Goal: Task Accomplishment & Management: Manage account settings

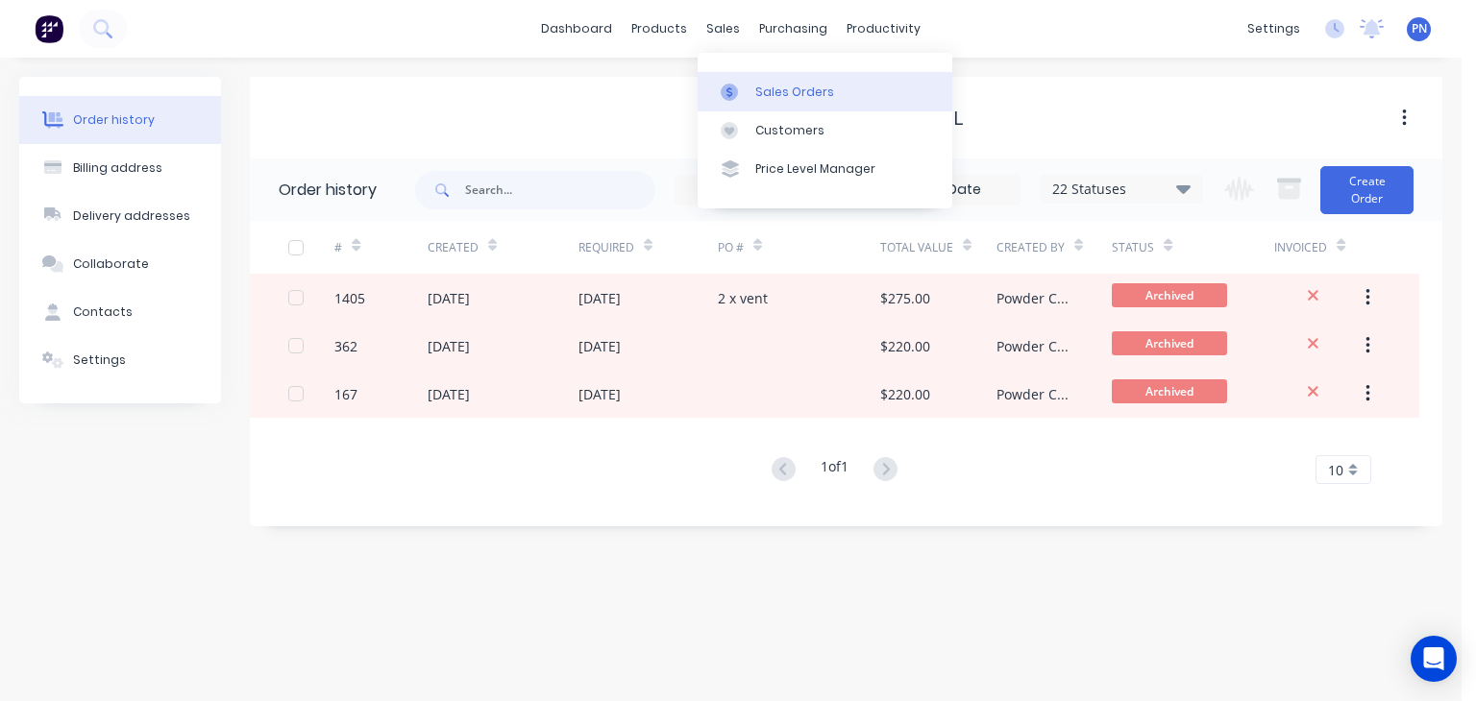
click at [778, 94] on div "Sales Orders" at bounding box center [794, 92] width 79 height 17
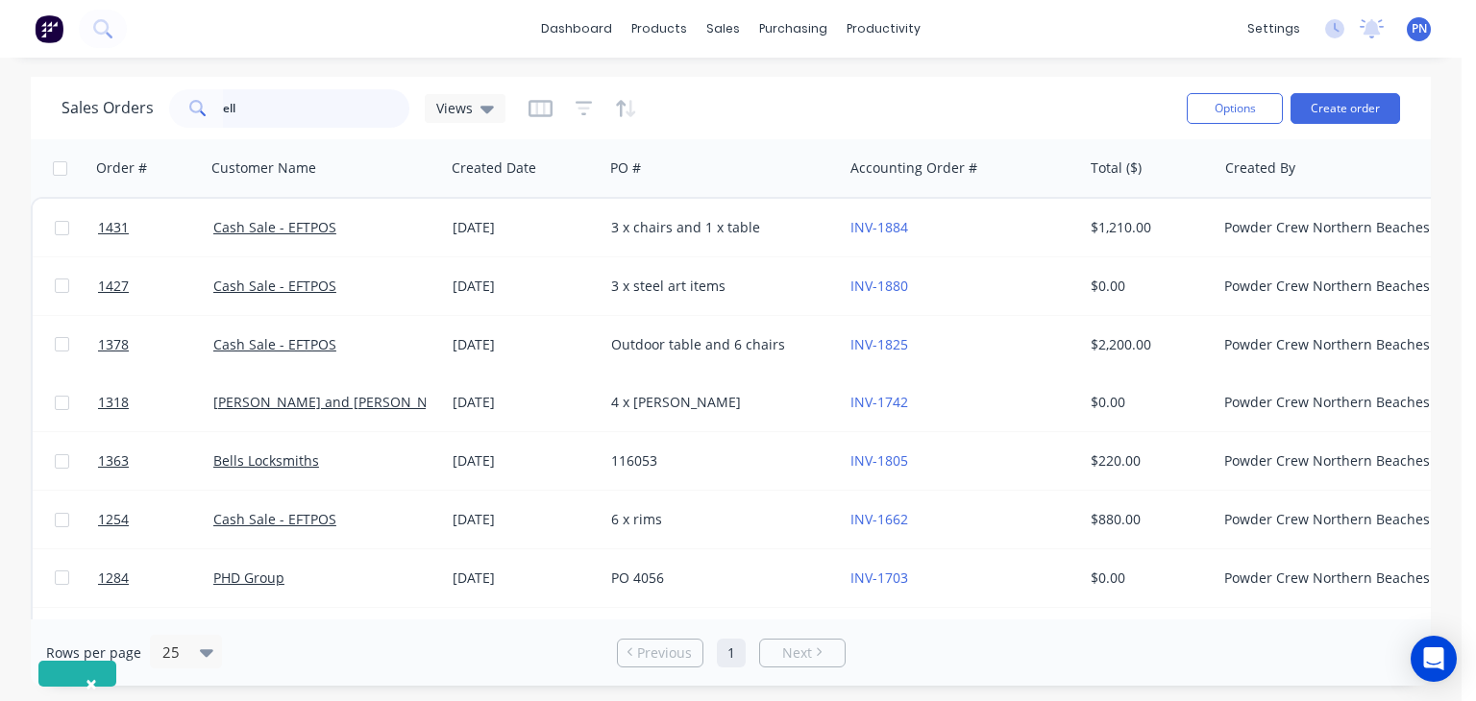
click at [276, 111] on input "ell" at bounding box center [316, 108] width 187 height 38
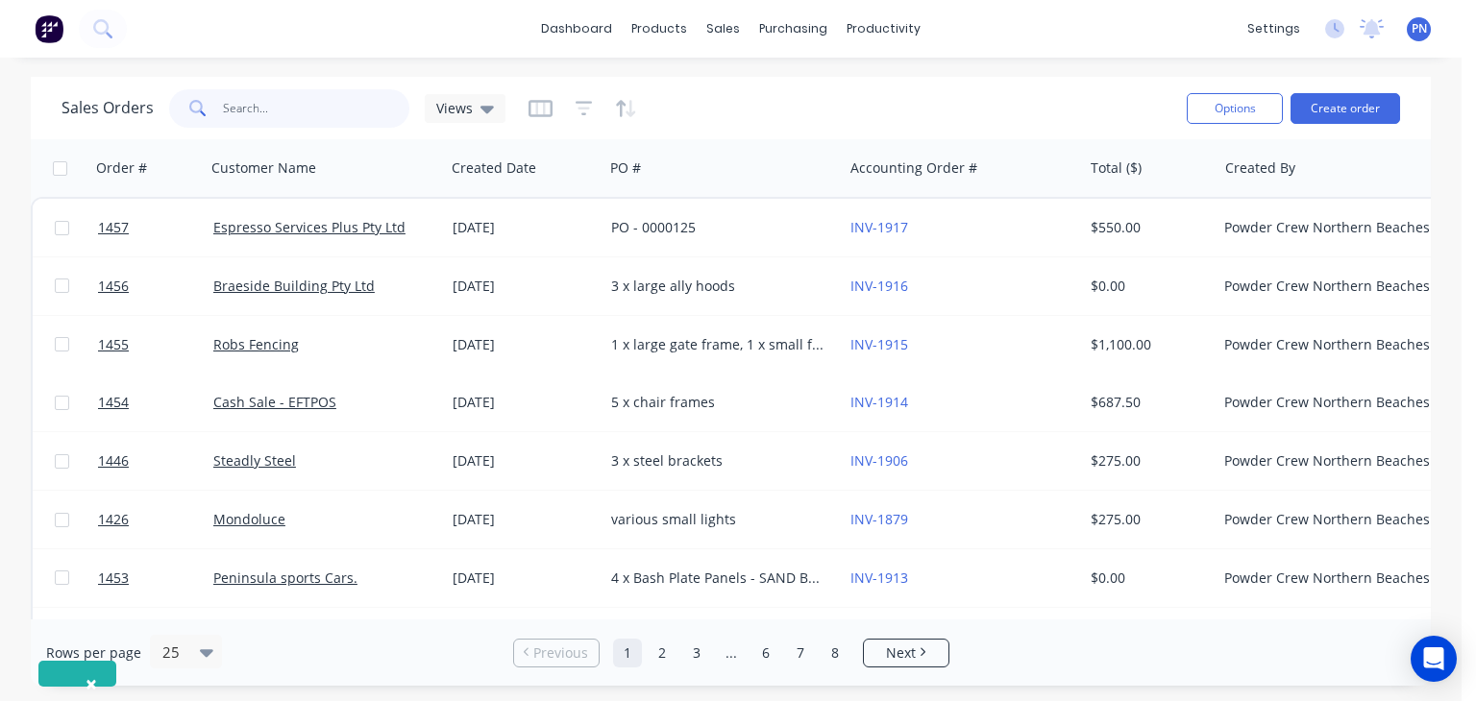
click at [330, 92] on input "text" at bounding box center [316, 108] width 187 height 38
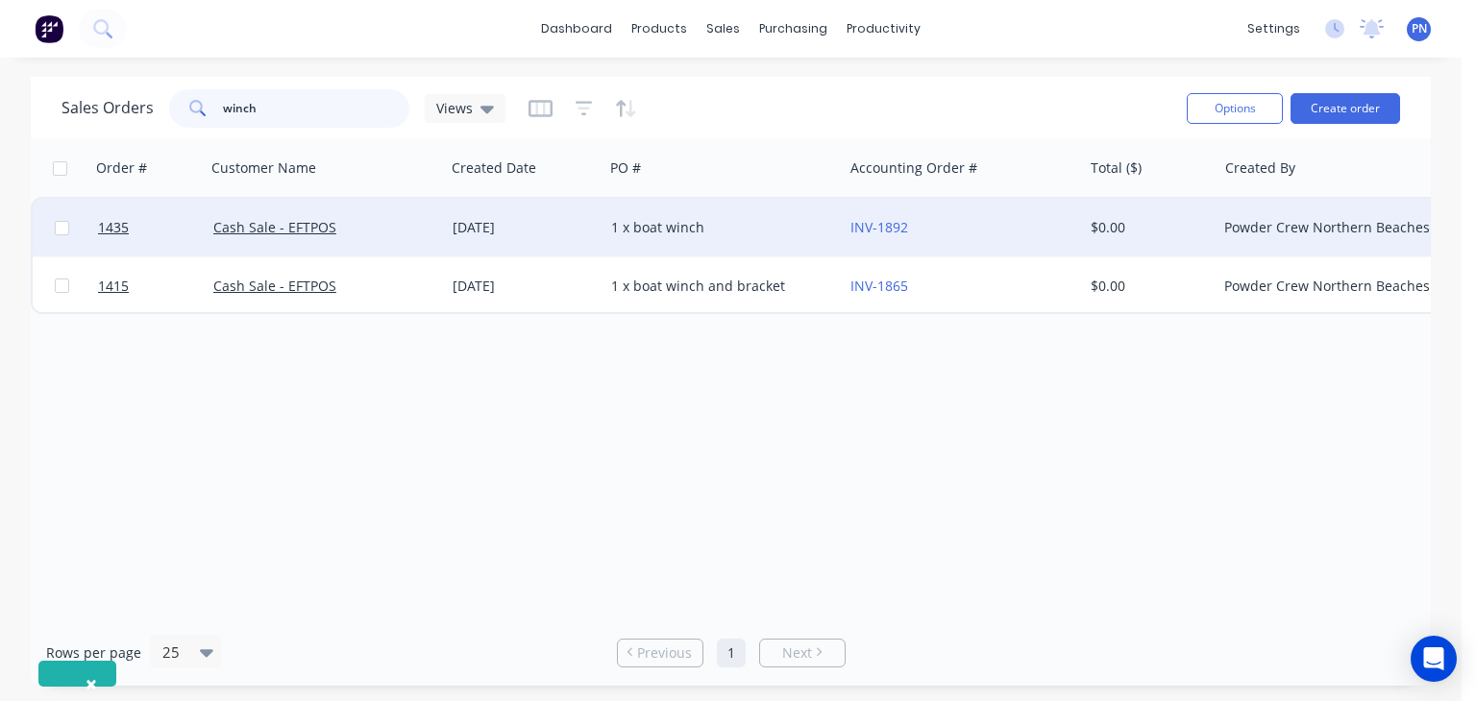
type input "winch"
click at [746, 228] on div "1 x boat winch" at bounding box center [717, 227] width 213 height 19
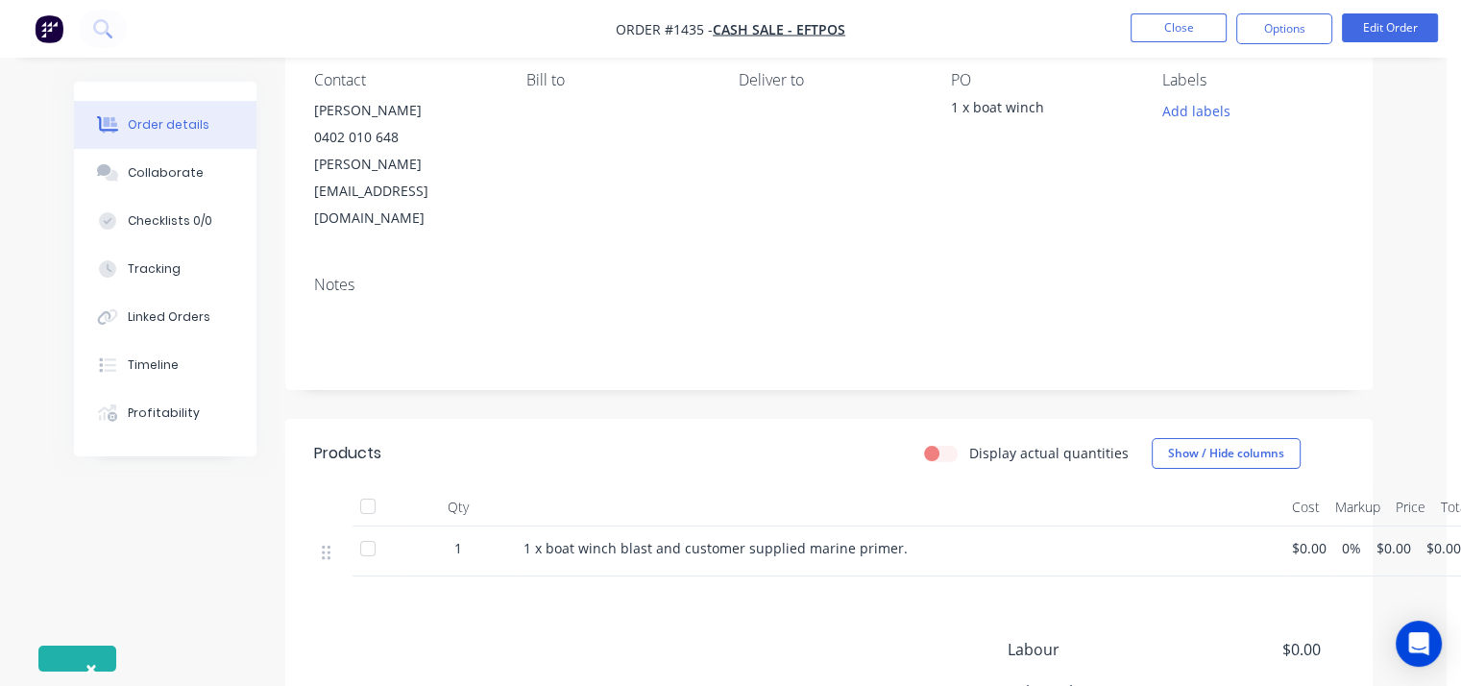
scroll to position [96, 0]
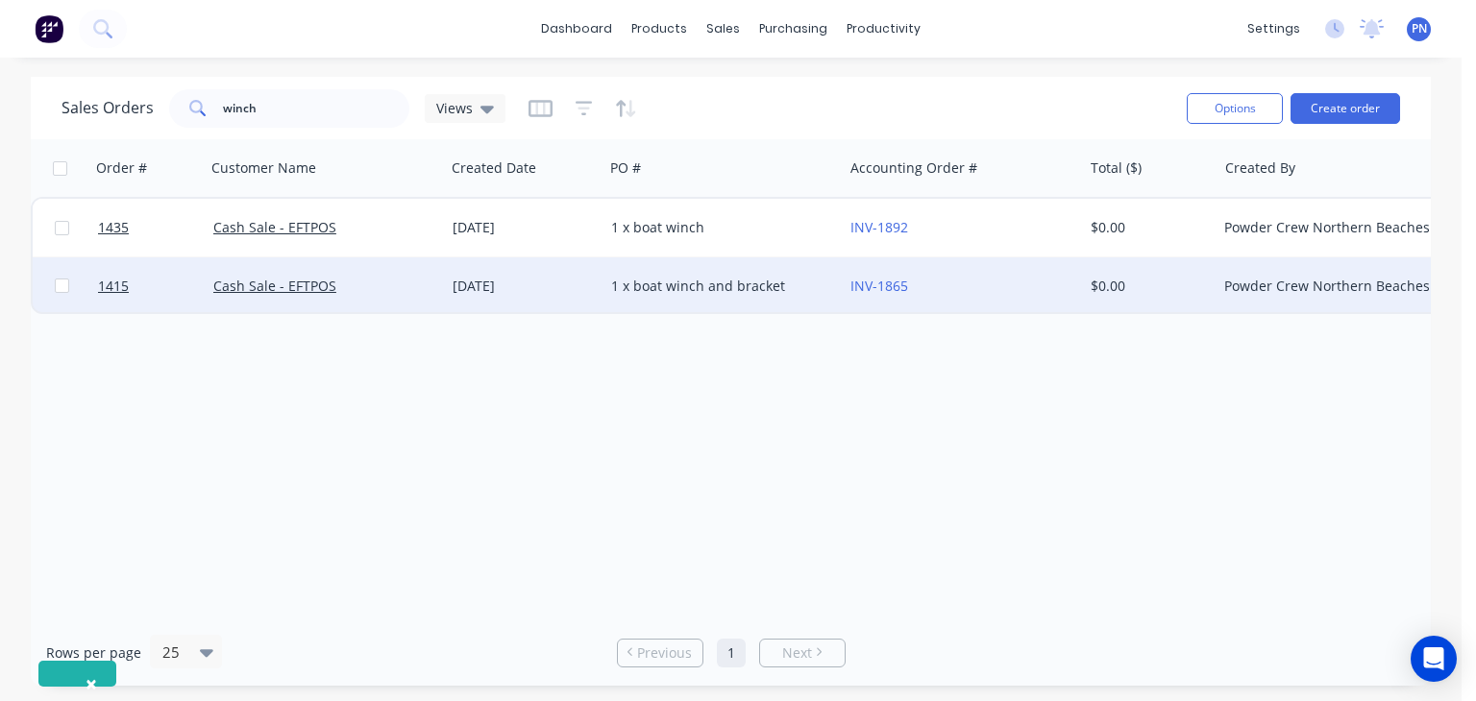
click at [792, 289] on div "1 x boat winch and bracket" at bounding box center [717, 286] width 213 height 19
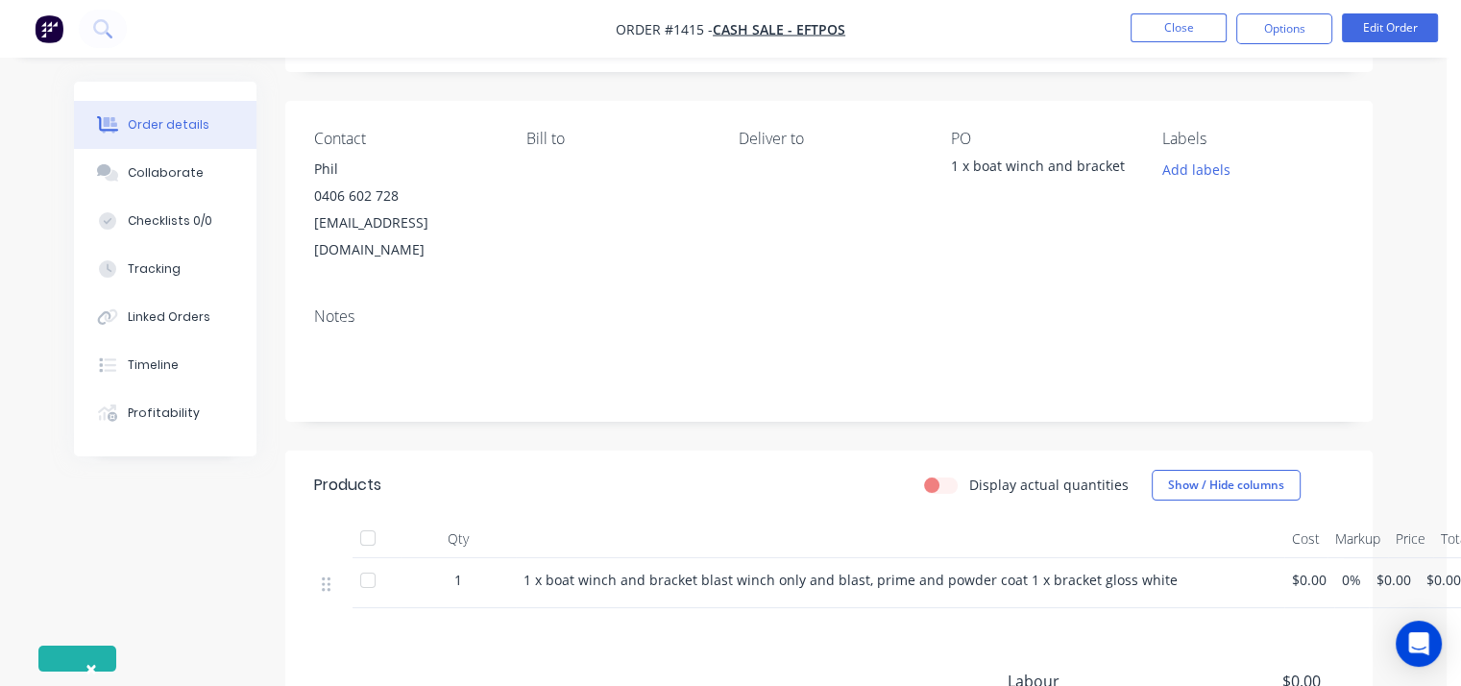
scroll to position [233, 0]
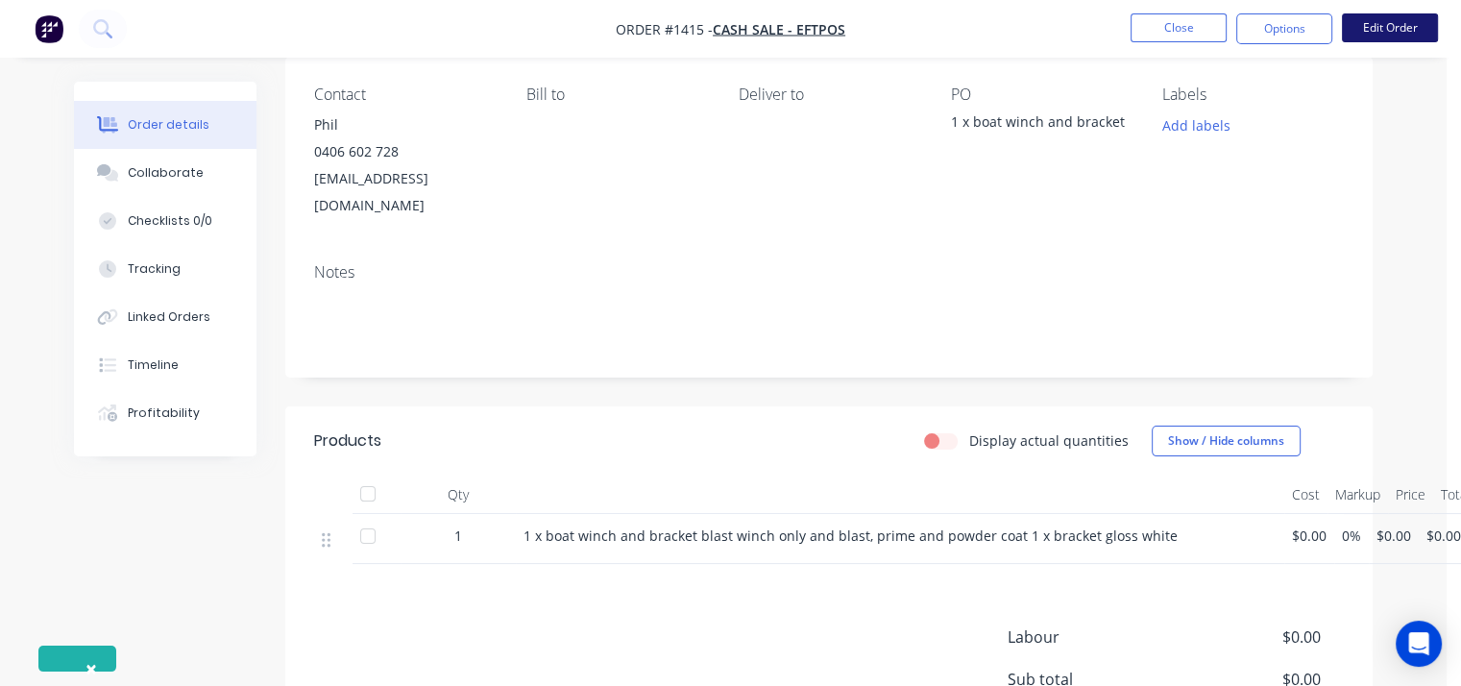
click at [1386, 31] on button "Edit Order" at bounding box center [1390, 27] width 96 height 29
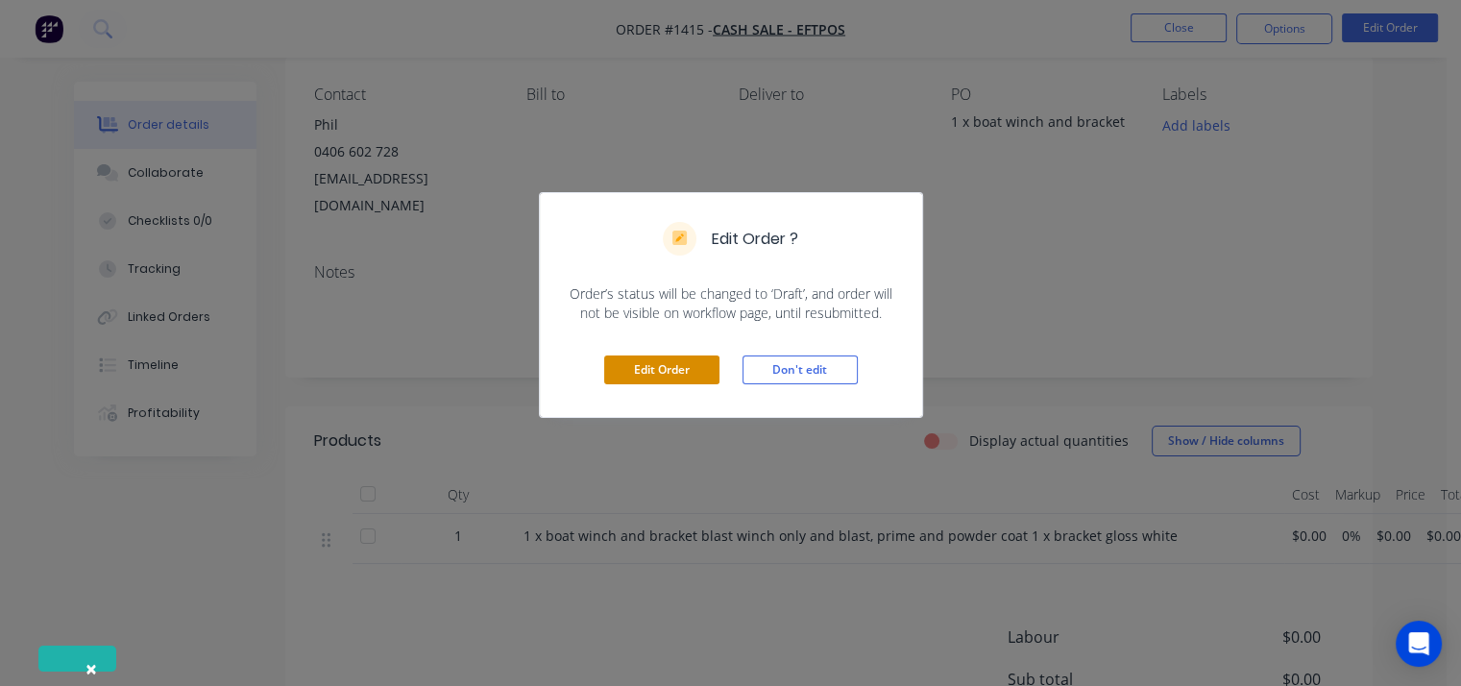
click at [694, 368] on button "Edit Order" at bounding box center [661, 370] width 115 height 29
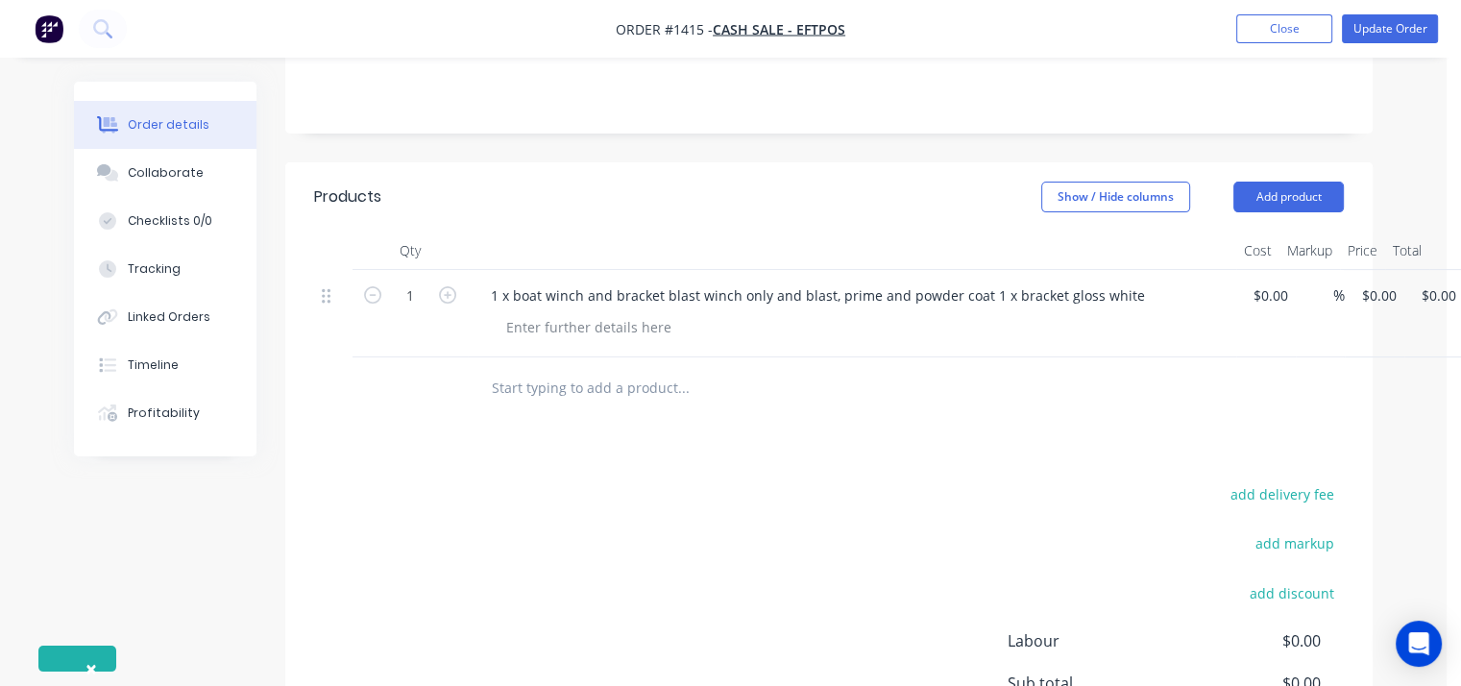
scroll to position [480, 0]
click at [1265, 281] on input "0" at bounding box center [1263, 295] width 22 height 28
type input "5"
type input "$600.00"
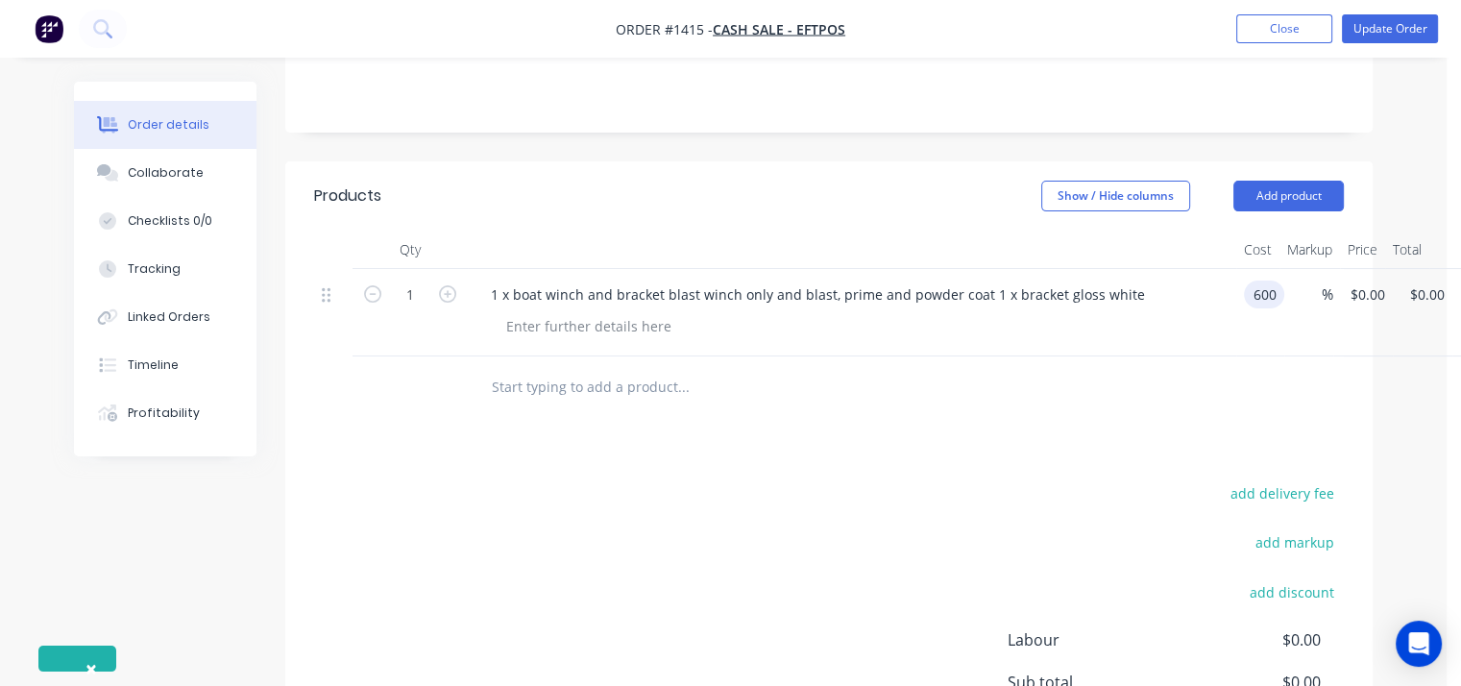
type input "$600.00"
click at [1166, 318] on div "1 x boat winch and bracket blast winch only and blast, prime and powder coat 1 …" at bounding box center [852, 312] width 769 height 87
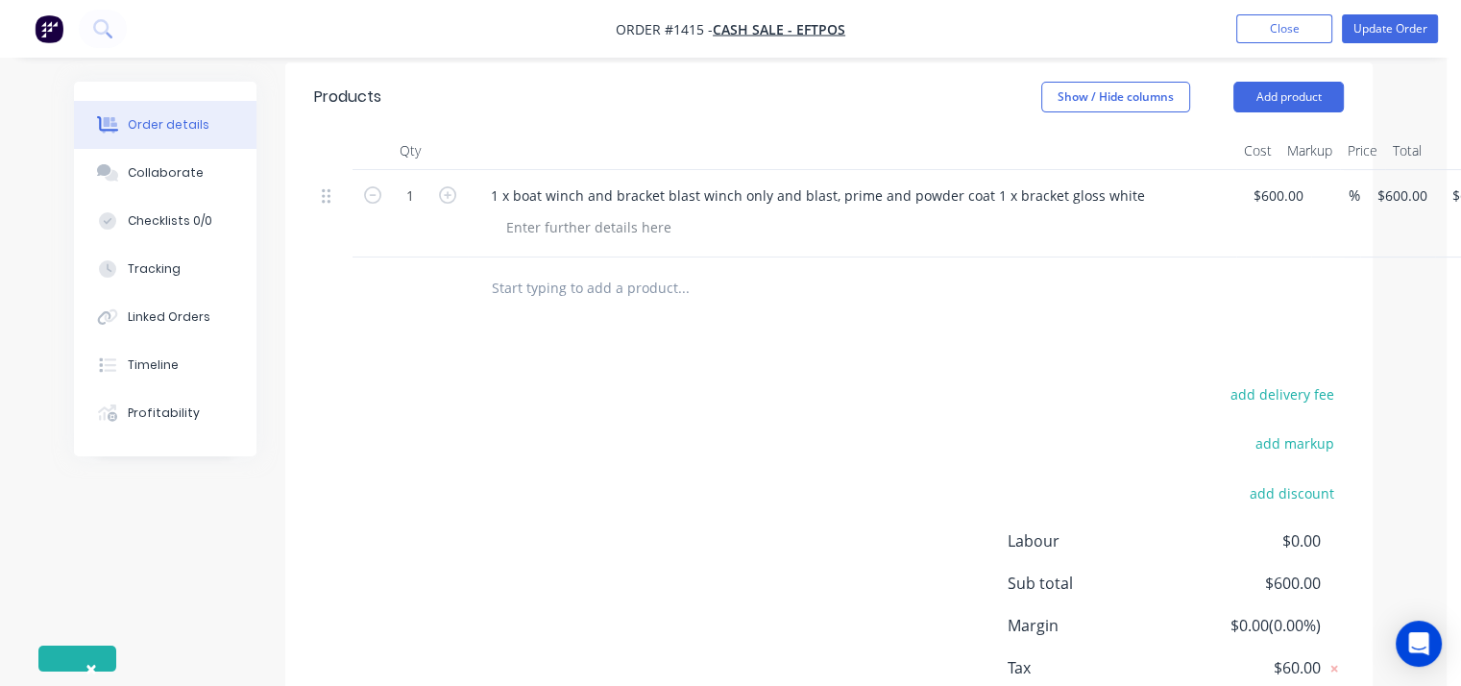
scroll to position [578, 0]
click at [1383, 20] on button "Update Order" at bounding box center [1390, 28] width 96 height 29
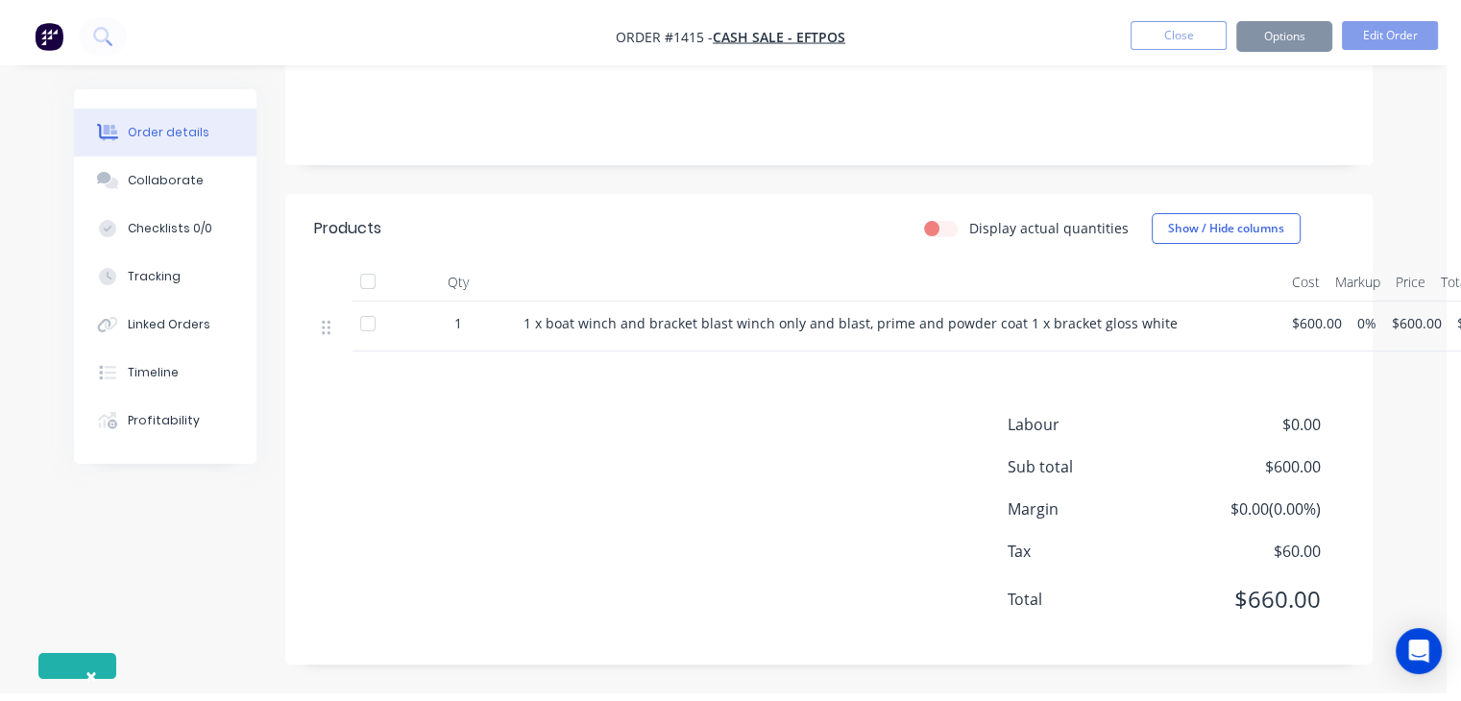
scroll to position [0, 0]
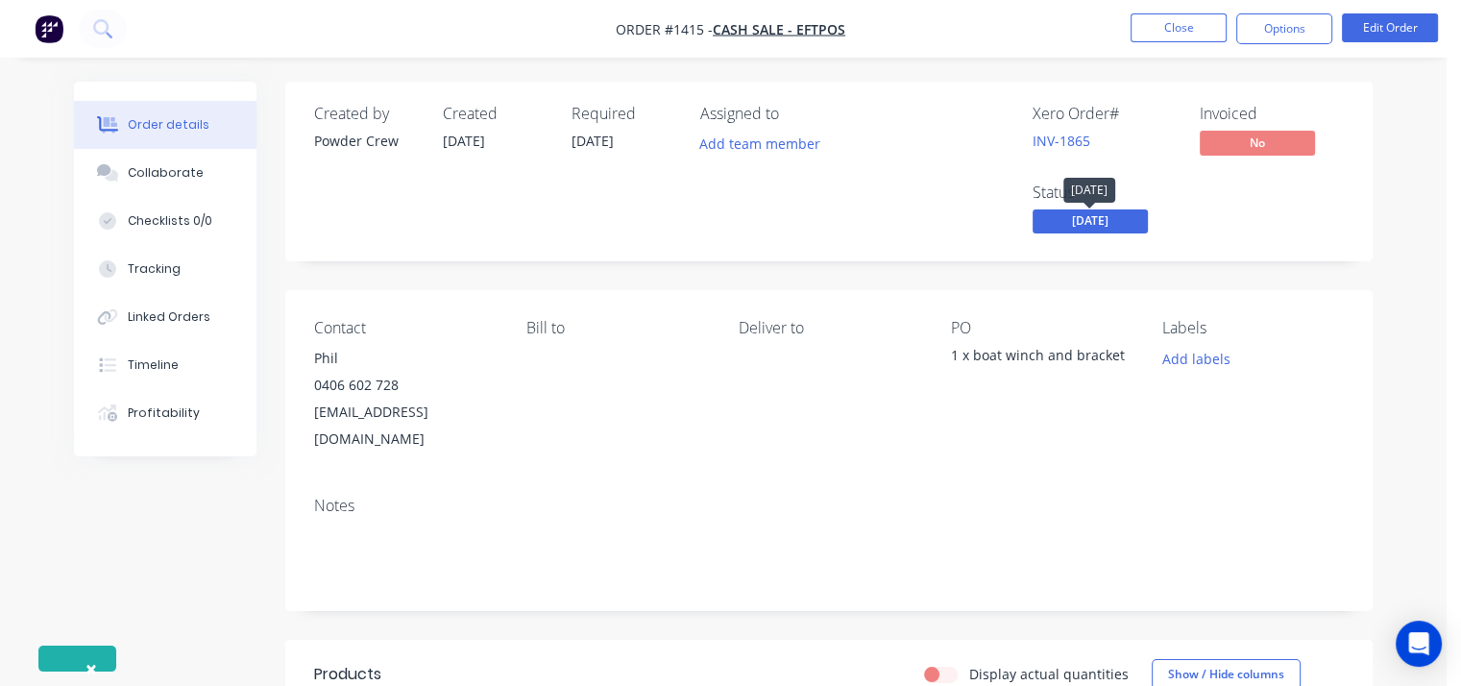
click at [1092, 221] on span "[DATE]" at bounding box center [1090, 221] width 115 height 24
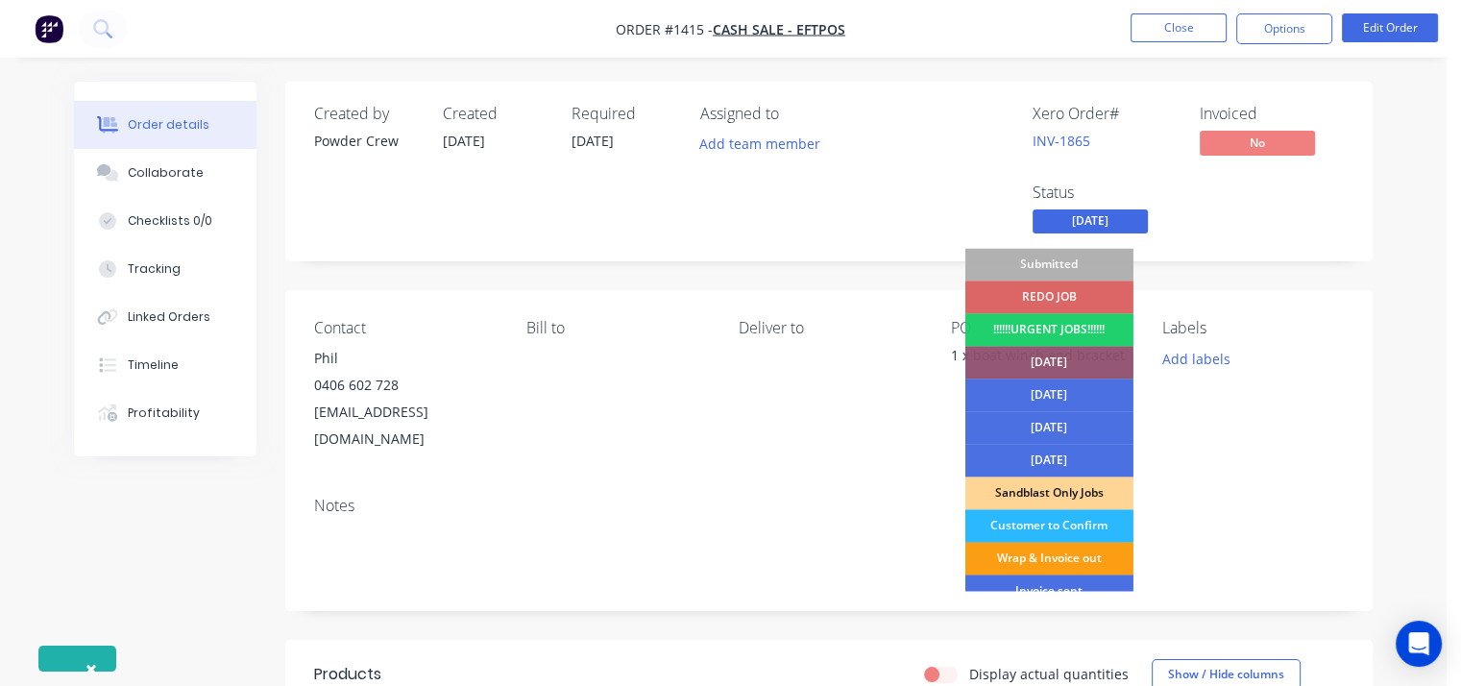
click at [1056, 553] on div "Wrap & Invoice out" at bounding box center [1050, 558] width 168 height 33
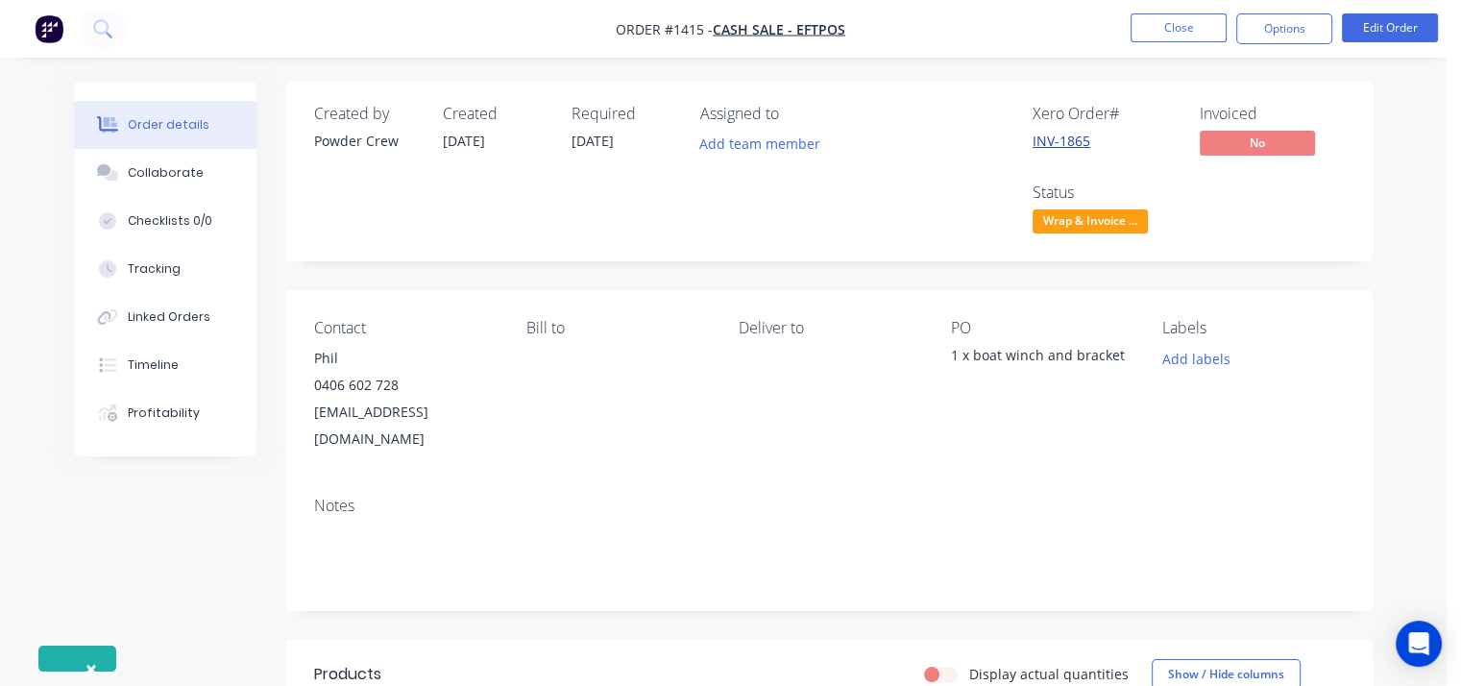
click at [1069, 141] on link "INV-1865" at bounding box center [1062, 141] width 58 height 18
click at [1280, 24] on button "Options" at bounding box center [1285, 28] width 96 height 31
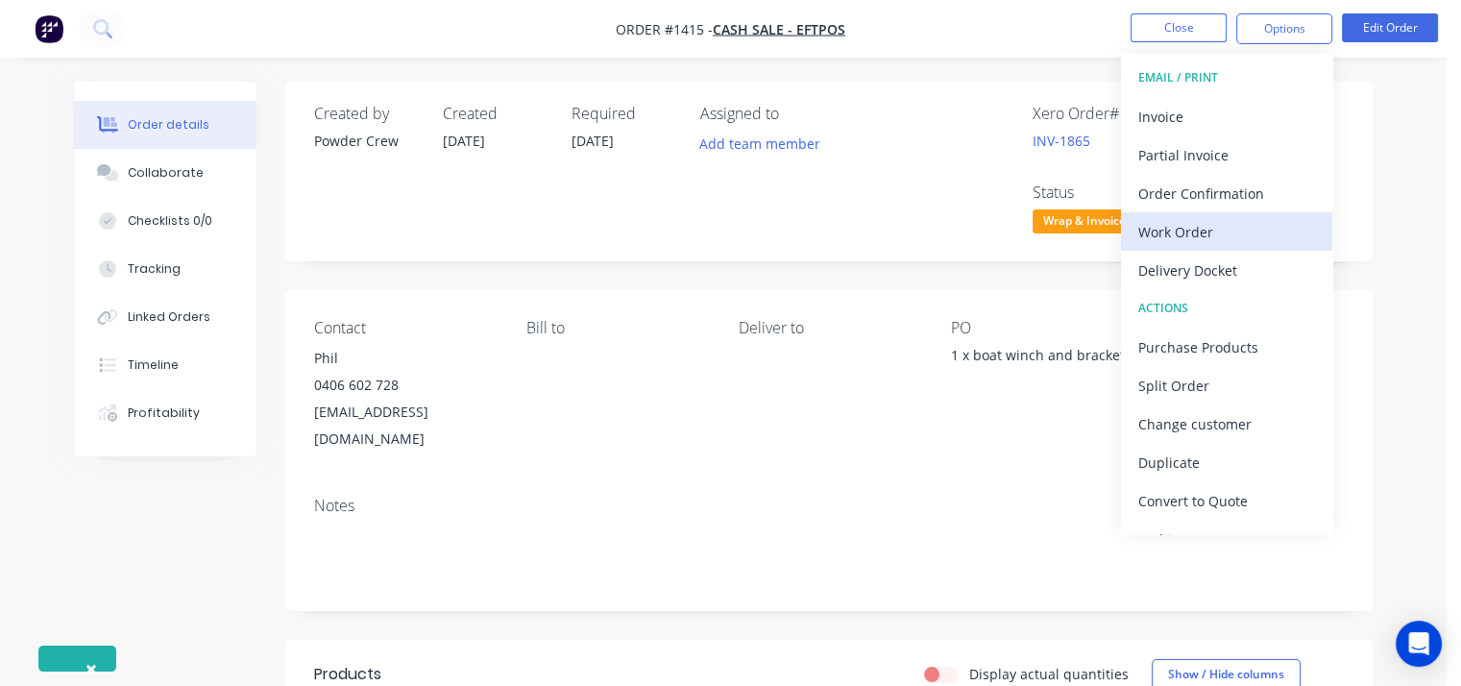
click at [1195, 235] on div "Work Order" at bounding box center [1227, 232] width 177 height 28
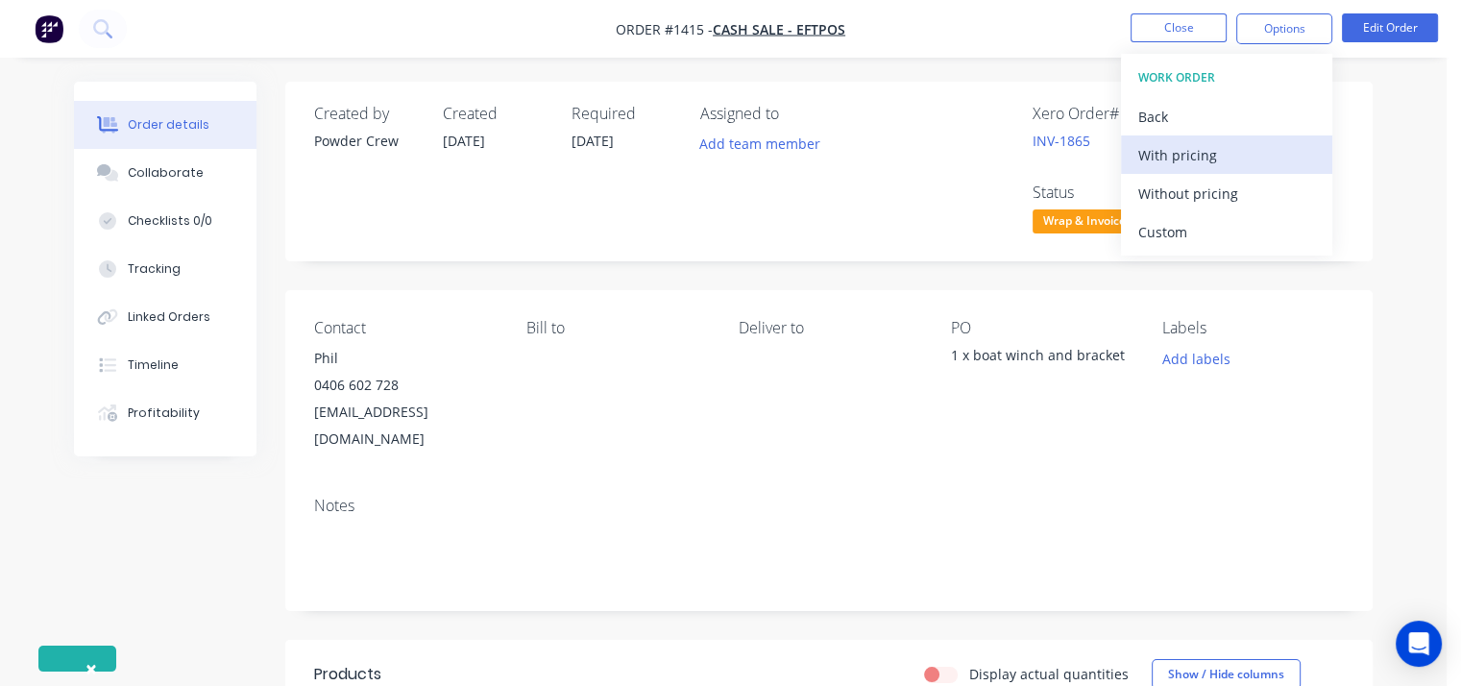
click at [1193, 167] on div "With pricing" at bounding box center [1227, 155] width 177 height 28
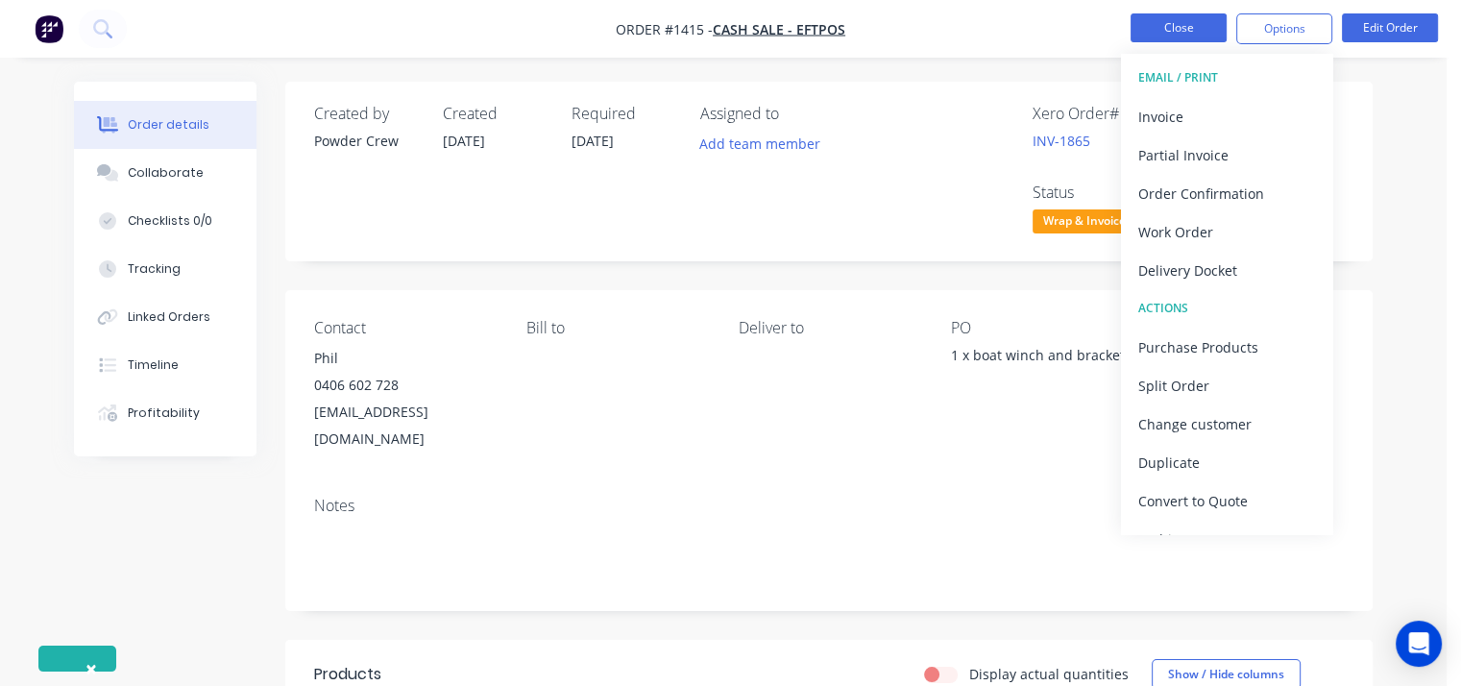
click at [1201, 18] on button "Close" at bounding box center [1179, 27] width 96 height 29
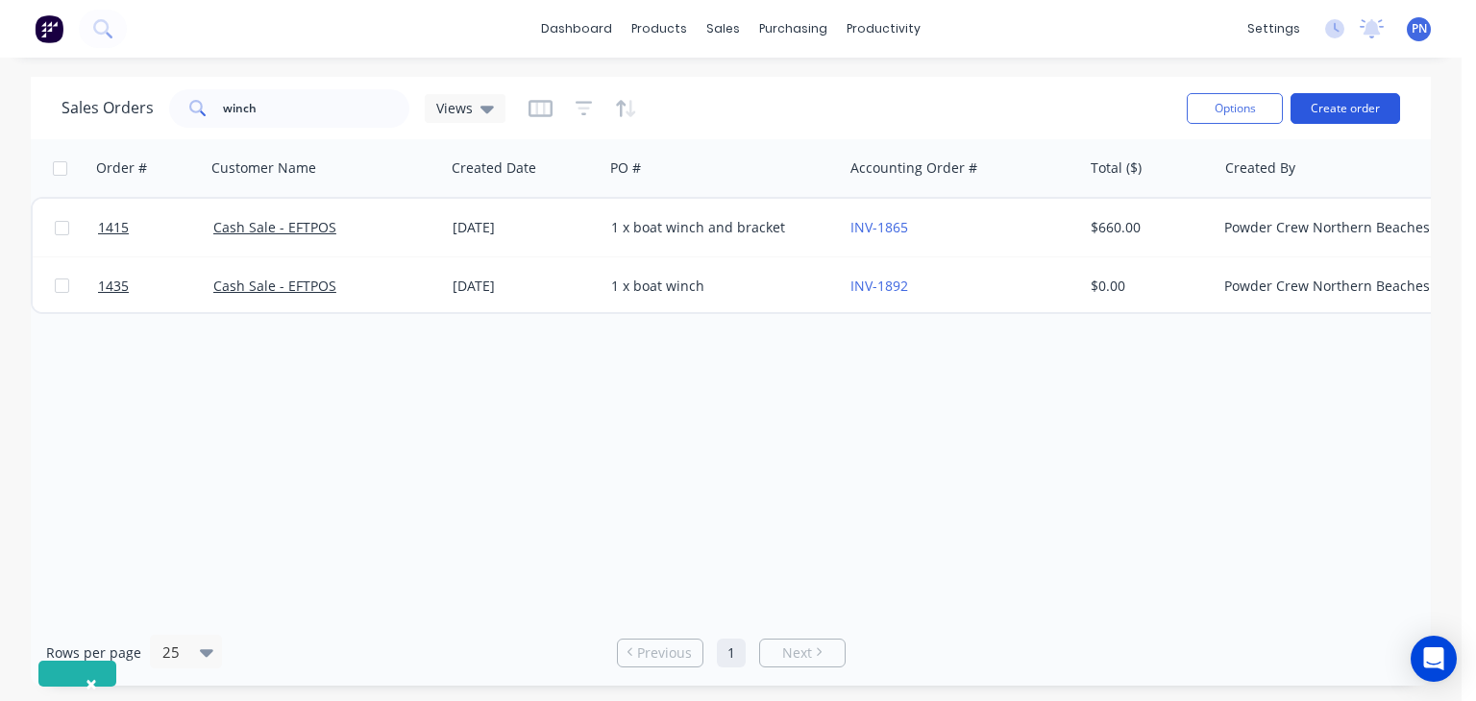
click at [1345, 103] on button "Create order" at bounding box center [1345, 108] width 110 height 31
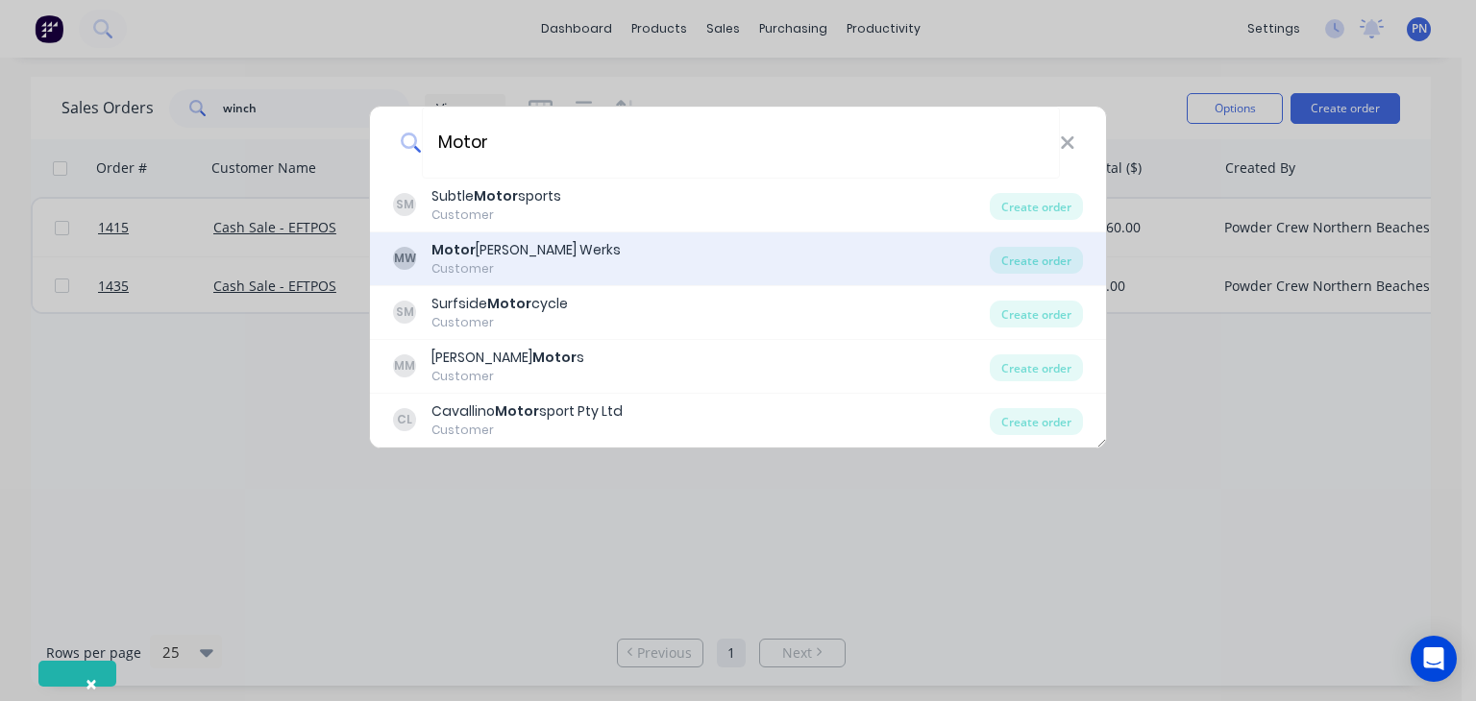
type input "Motor"
click at [462, 247] on b "Motor" at bounding box center [453, 249] width 44 height 19
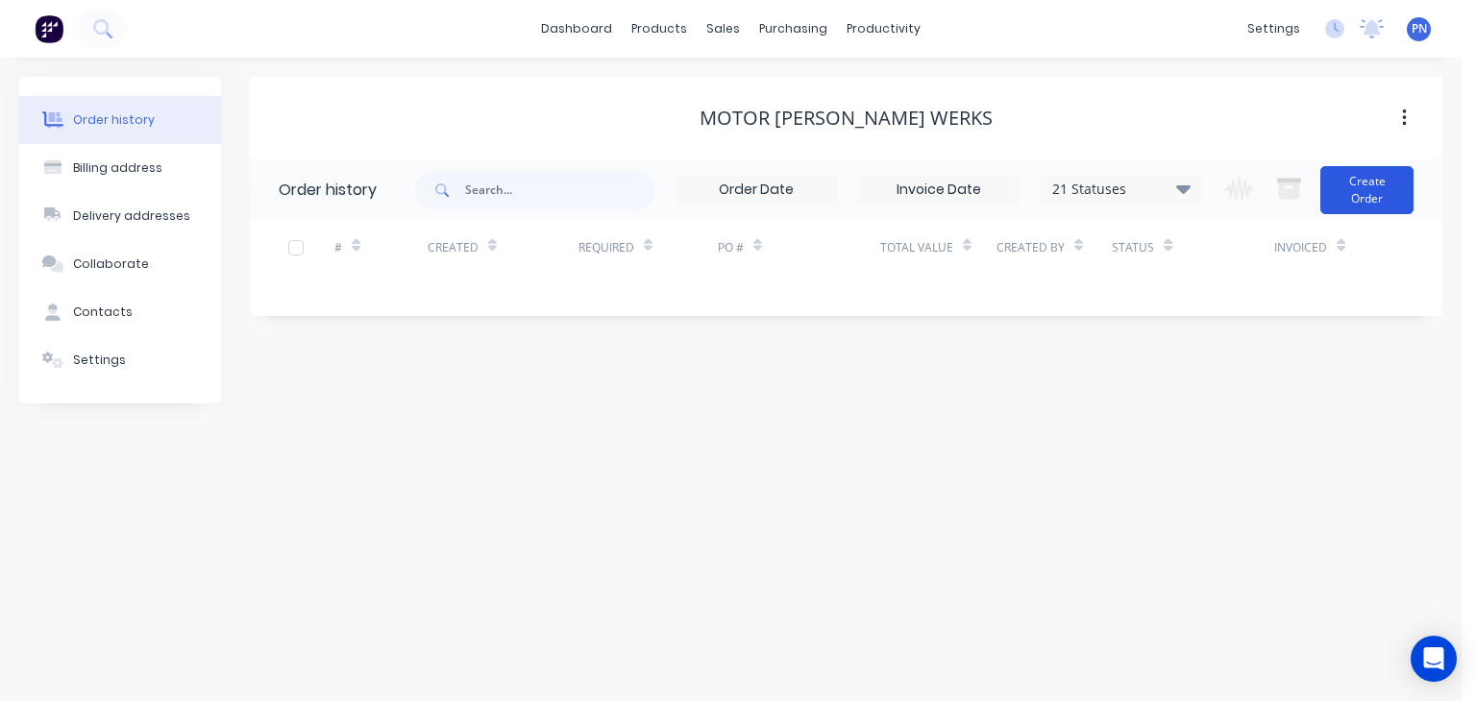
click at [1357, 187] on button "Create Order" at bounding box center [1366, 190] width 93 height 48
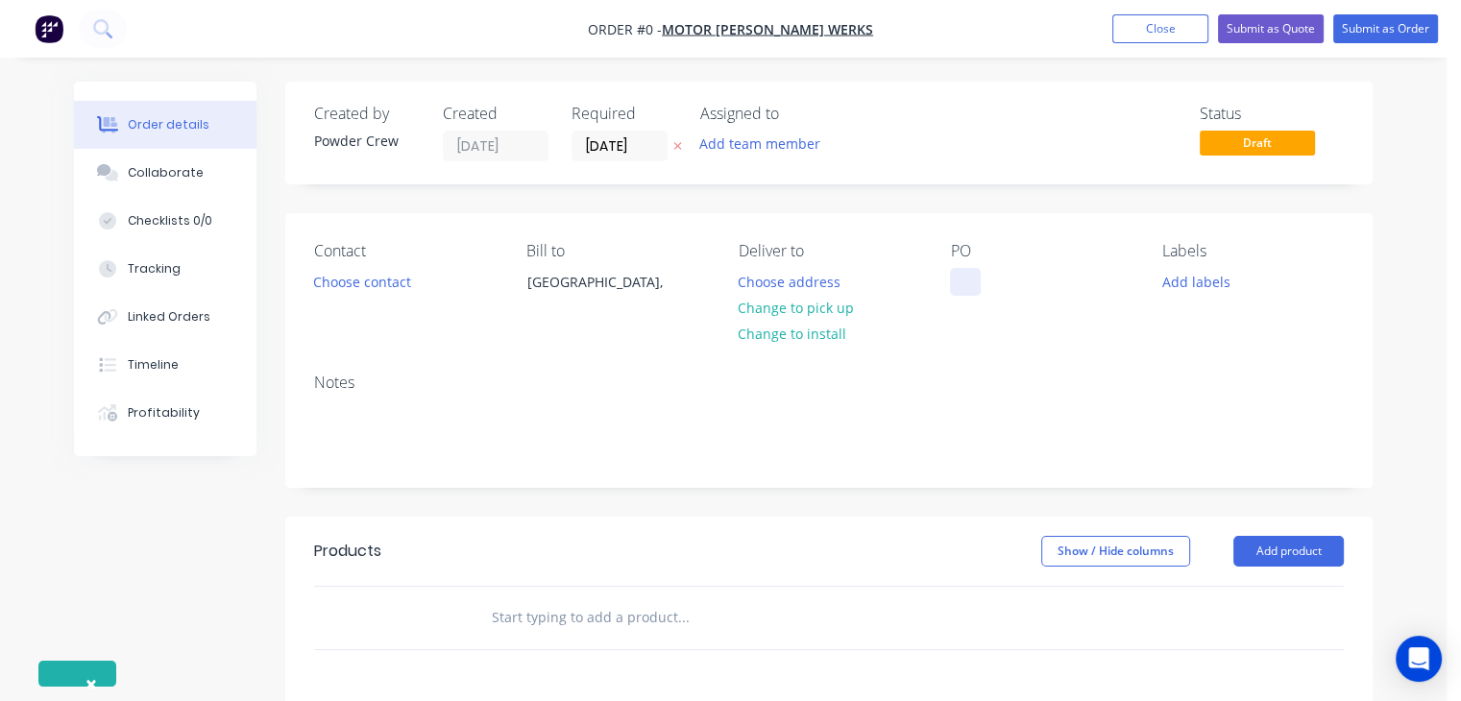
click at [973, 292] on div at bounding box center [965, 282] width 31 height 28
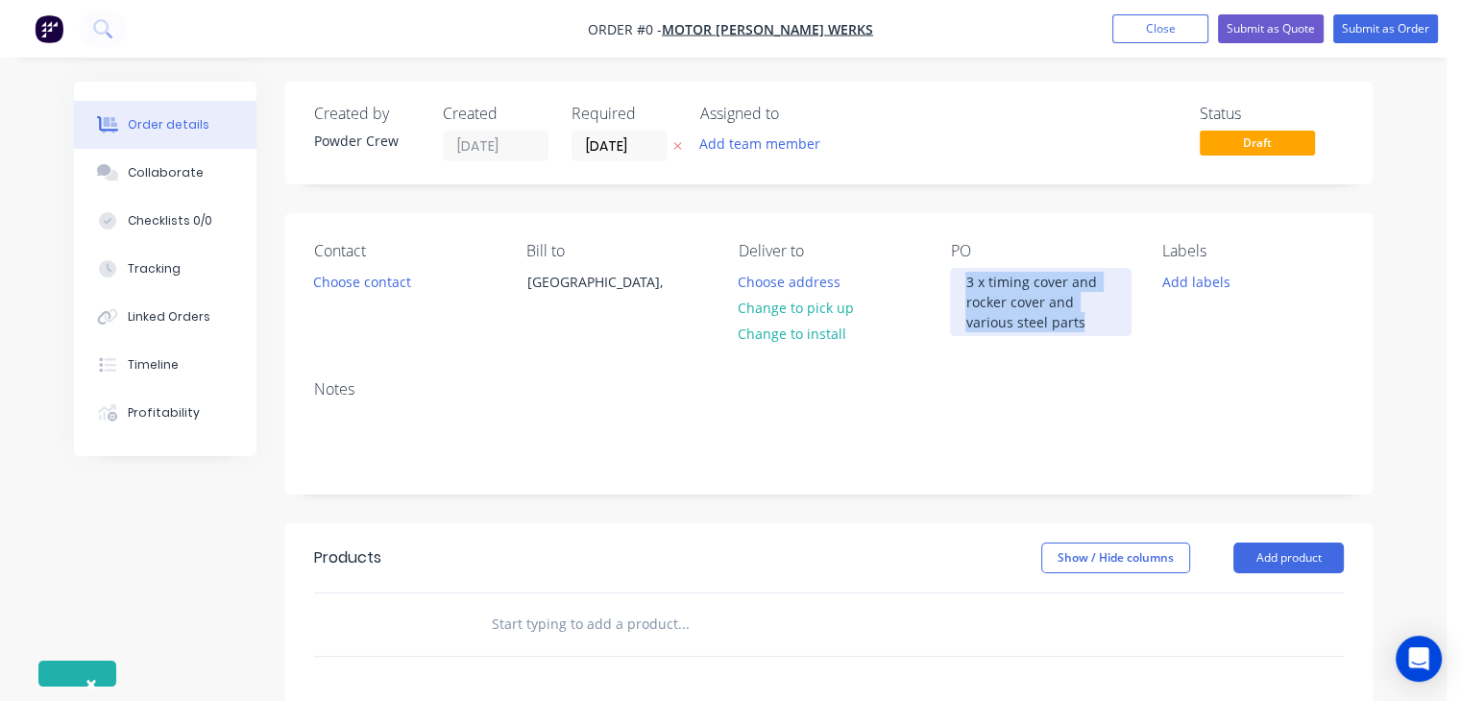
drag, startPoint x: 1084, startPoint y: 325, endPoint x: 969, endPoint y: 264, distance: 130.2
click at [969, 264] on div "PO 3 x timing cover and rocker cover and various steel parts" at bounding box center [1041, 289] width 182 height 94
copy div "3 x timing cover and rocker cover and various steel parts"
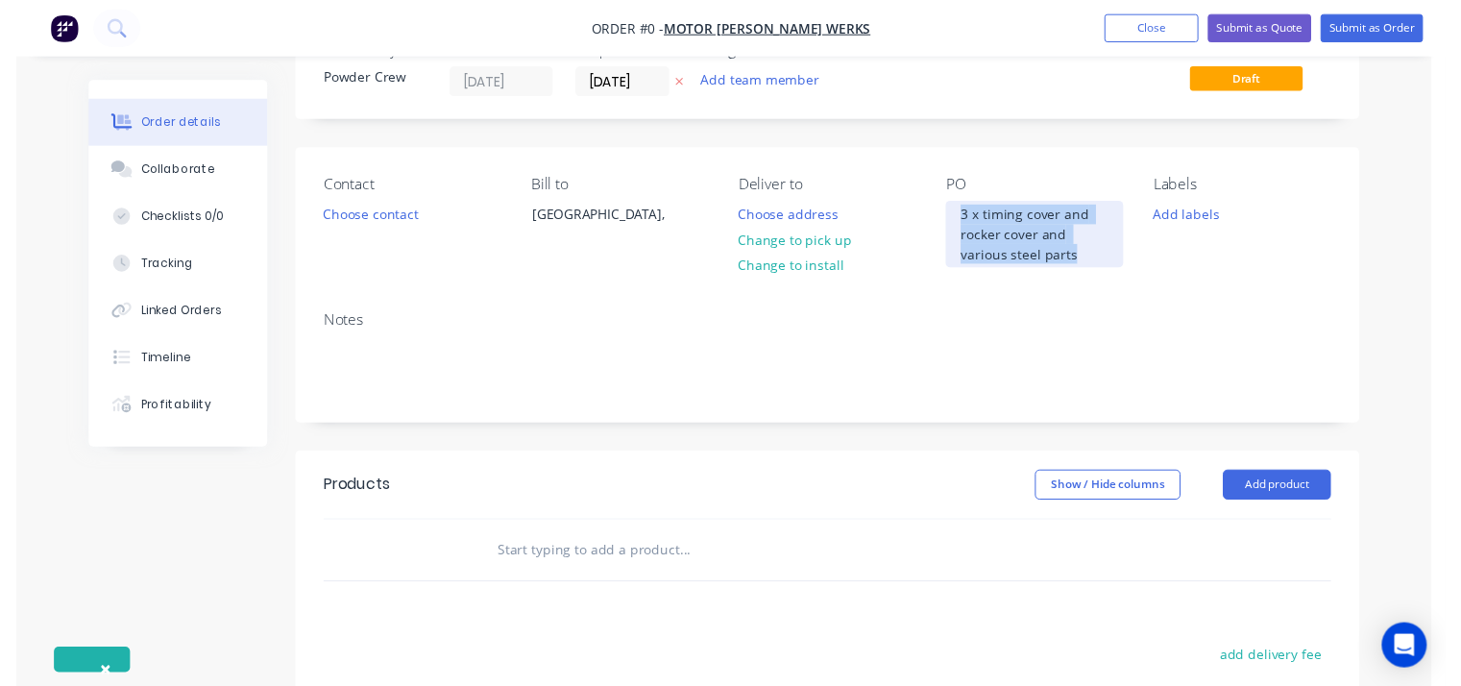
scroll to position [192, 0]
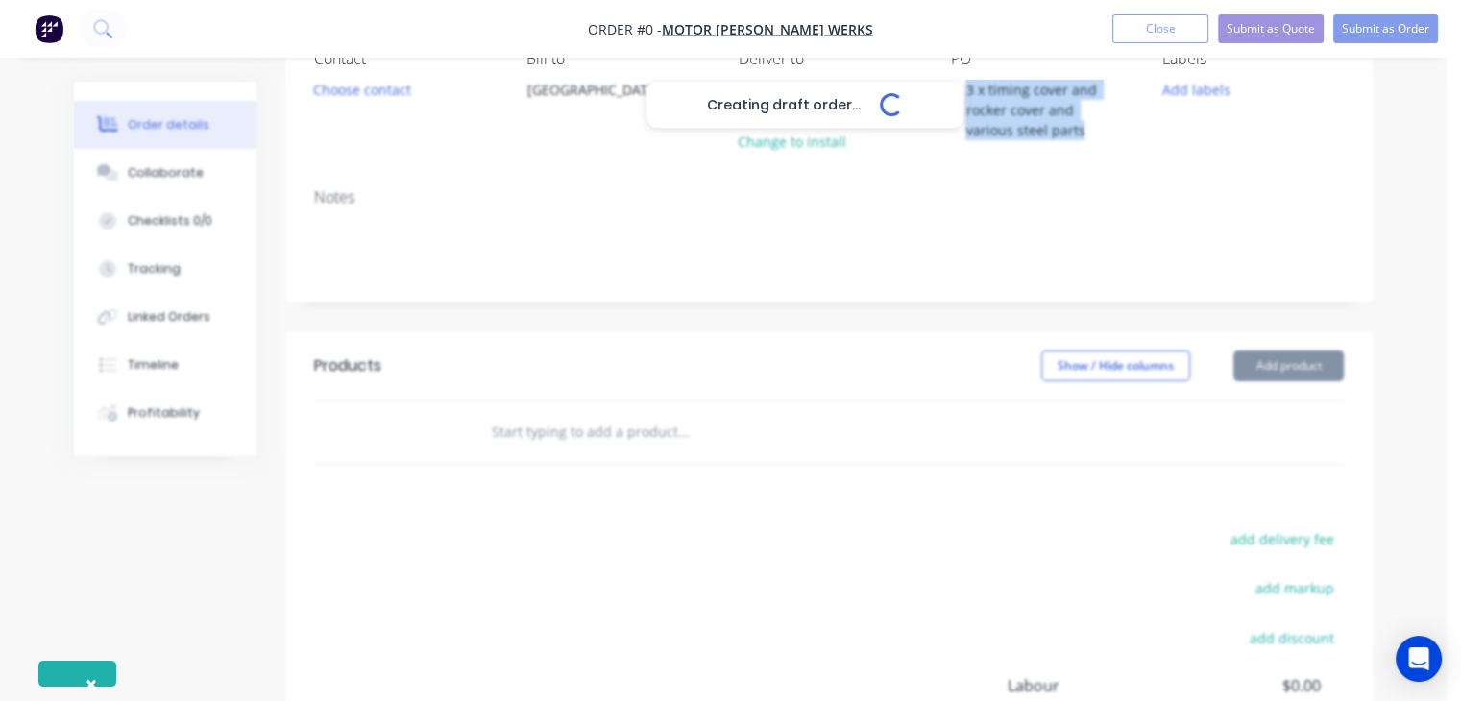
click at [1310, 365] on div "Creating draft order... Loading... Order details Collaborate Checklists 0/0 Tra…" at bounding box center [724, 422] width 1338 height 1066
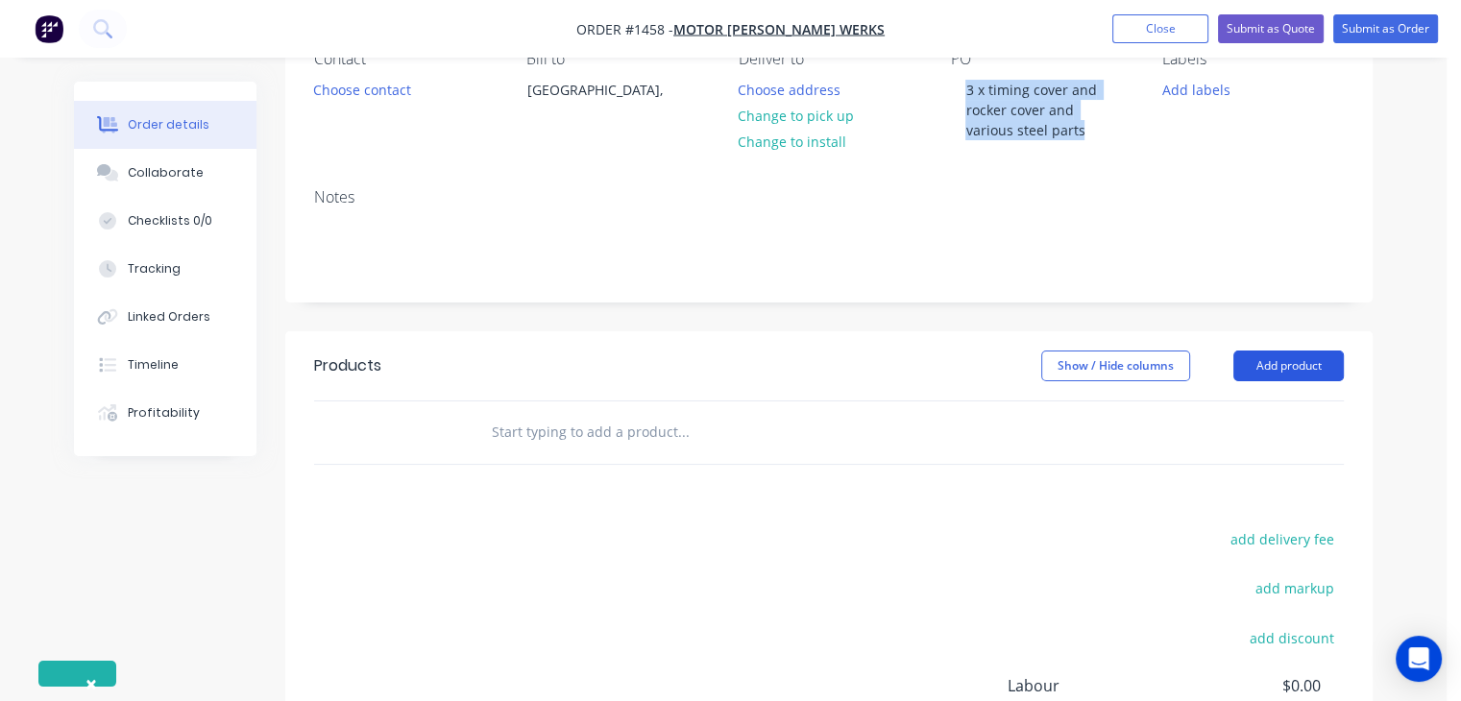
click at [1261, 376] on button "Add product" at bounding box center [1289, 366] width 111 height 31
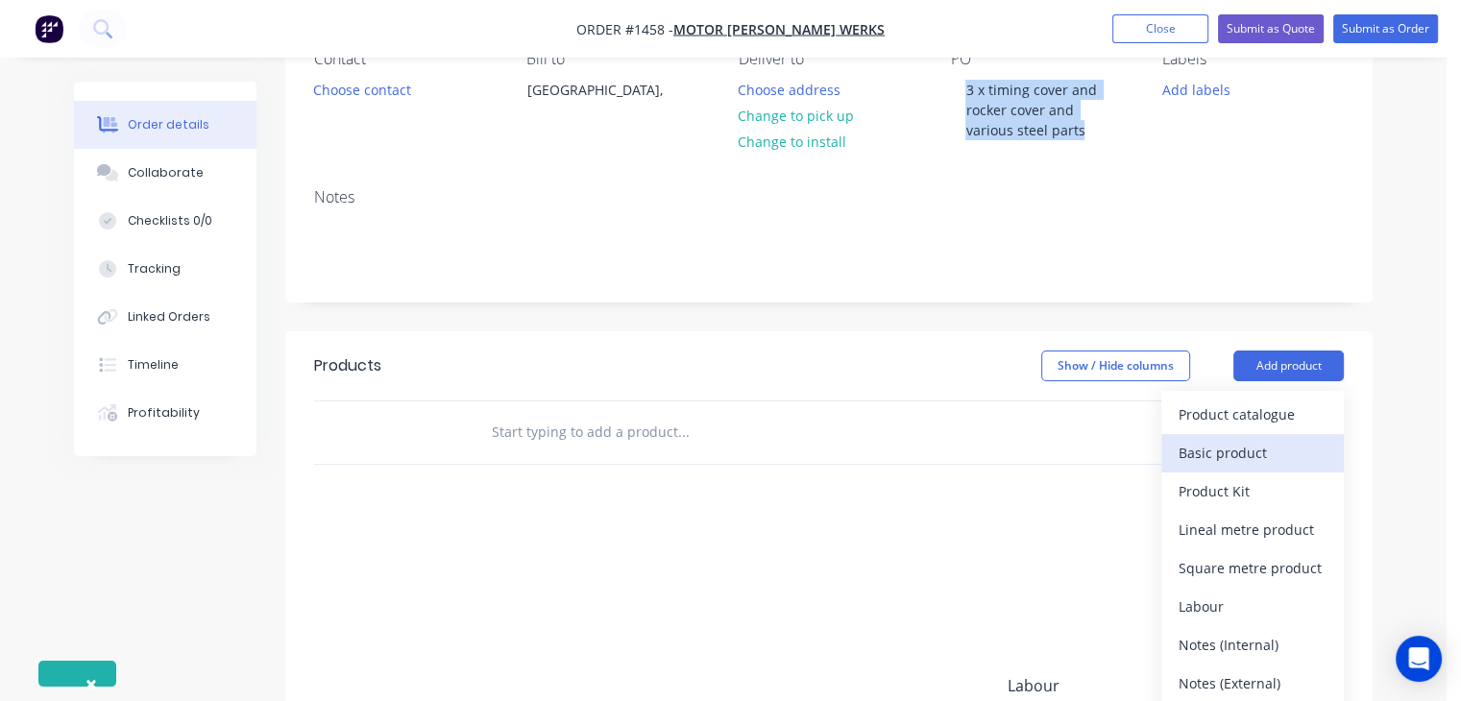
click at [1256, 453] on div "Basic product" at bounding box center [1253, 453] width 148 height 28
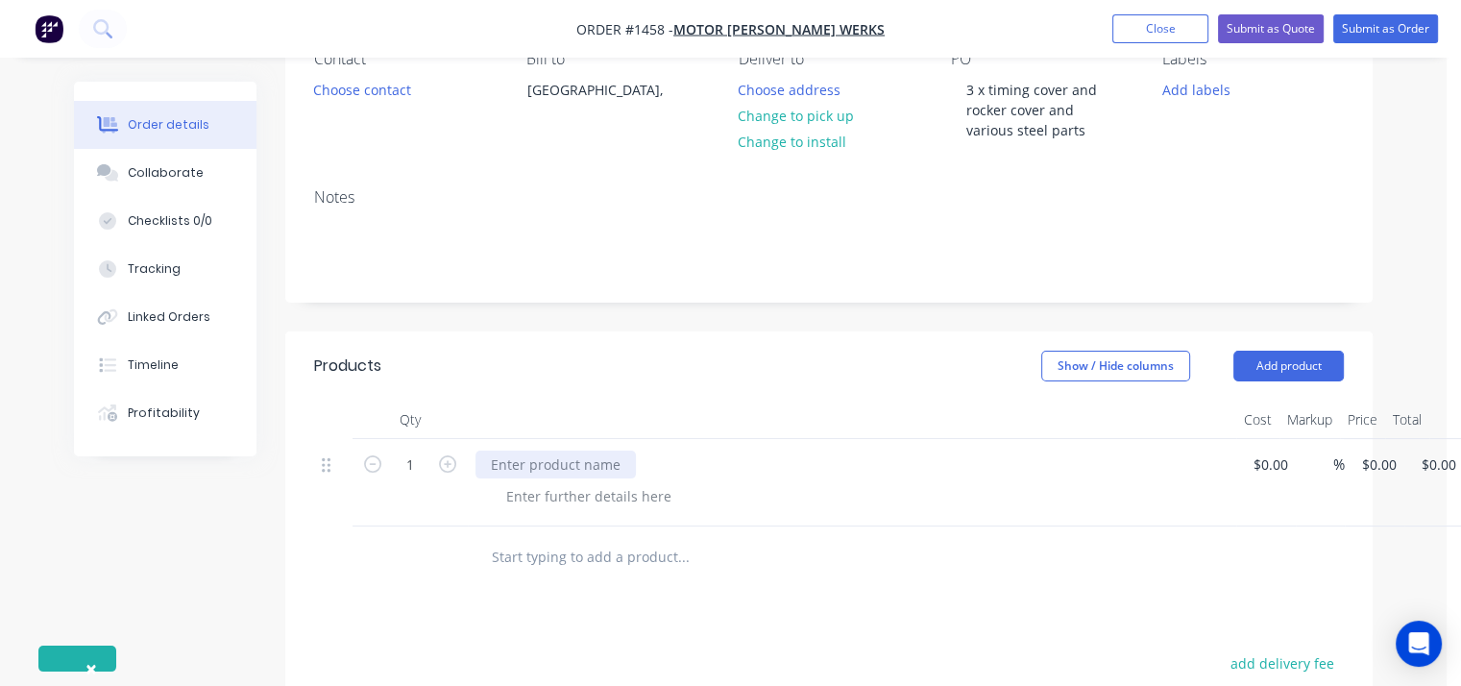
paste div
click at [700, 467] on div "3 x timing cover and rocker cover and various steel parts" at bounding box center [674, 465] width 396 height 28
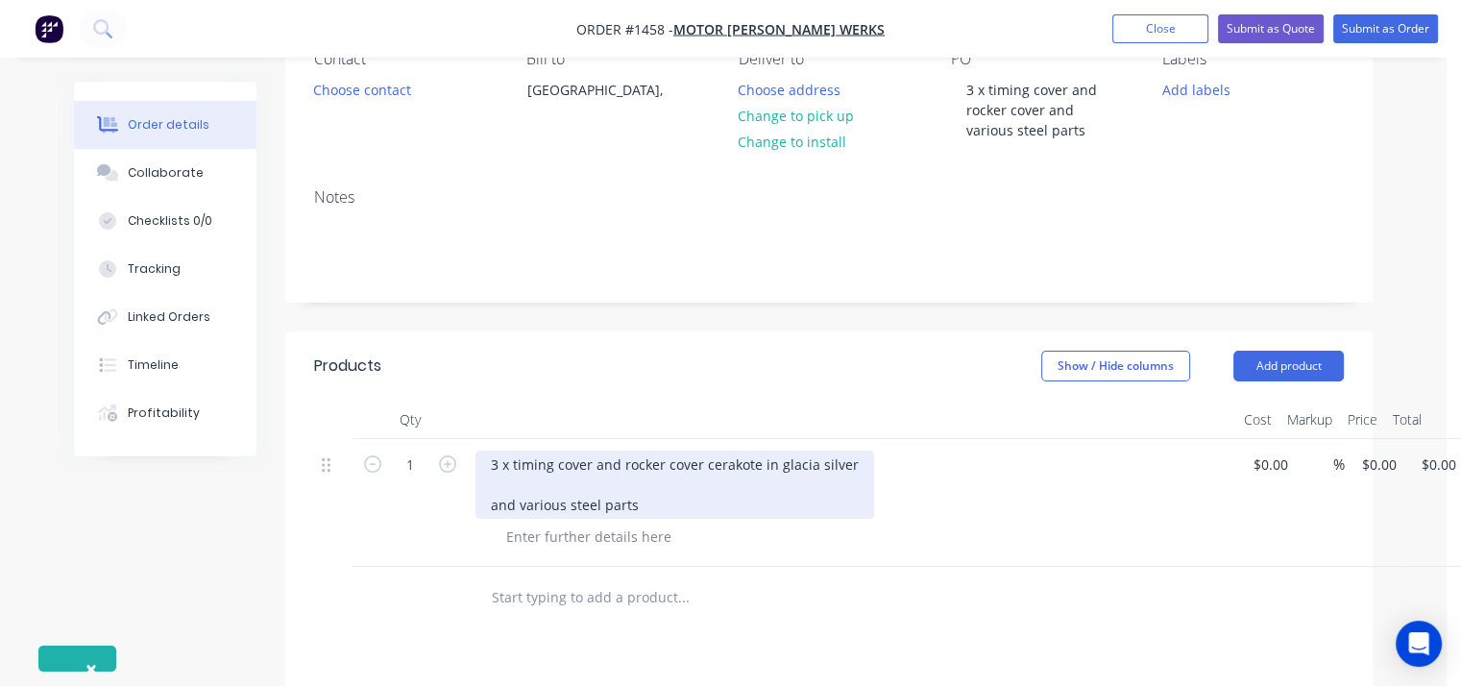
click at [652, 508] on div "3 x timing cover and rocker cover cerakote in glacia silver and various steel p…" at bounding box center [675, 485] width 399 height 68
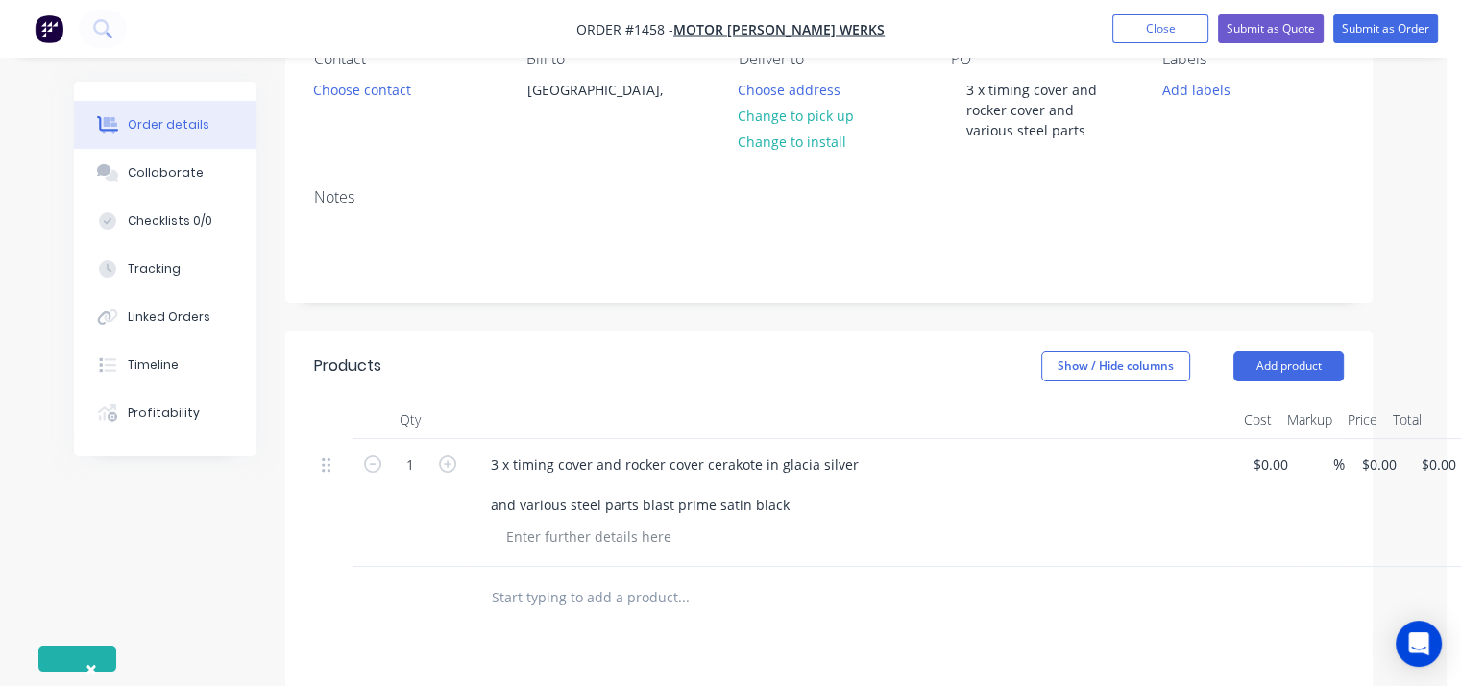
click at [1189, 528] on div at bounding box center [860, 537] width 738 height 28
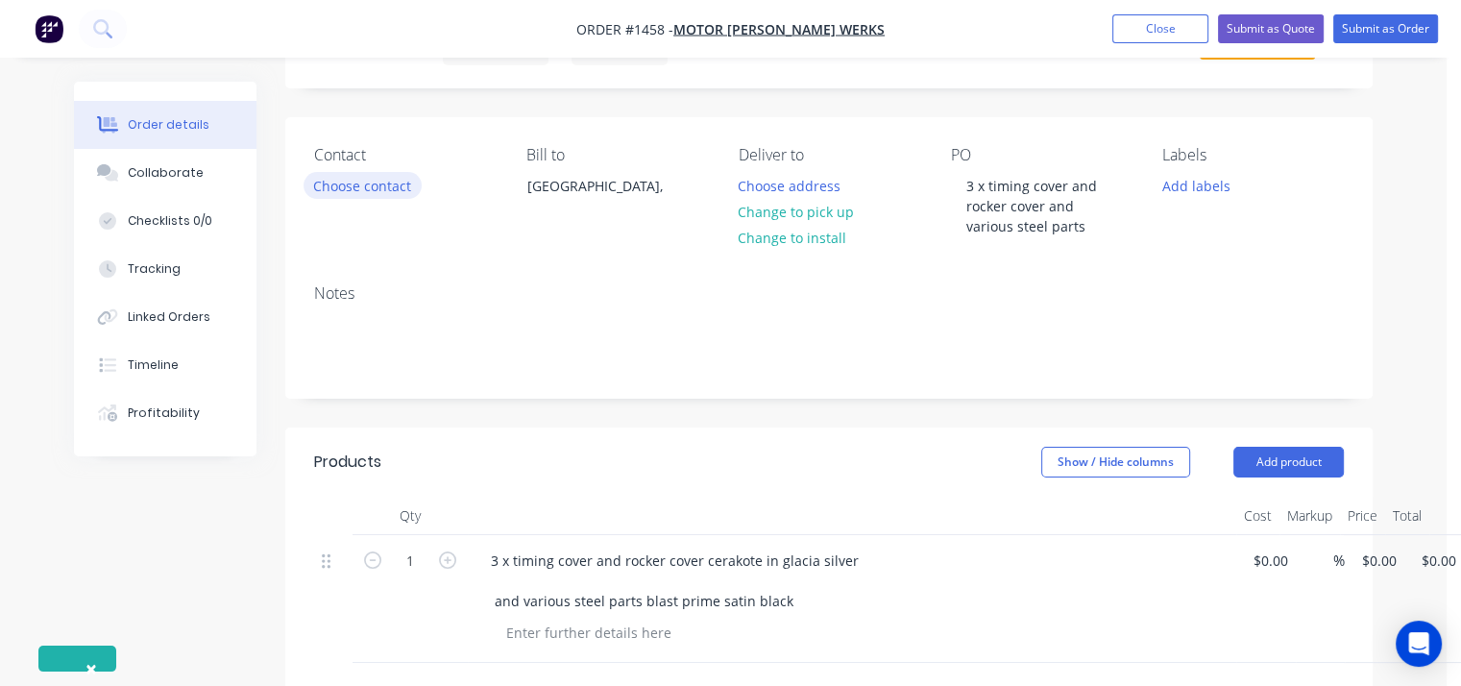
click at [385, 185] on button "Choose contact" at bounding box center [363, 185] width 118 height 26
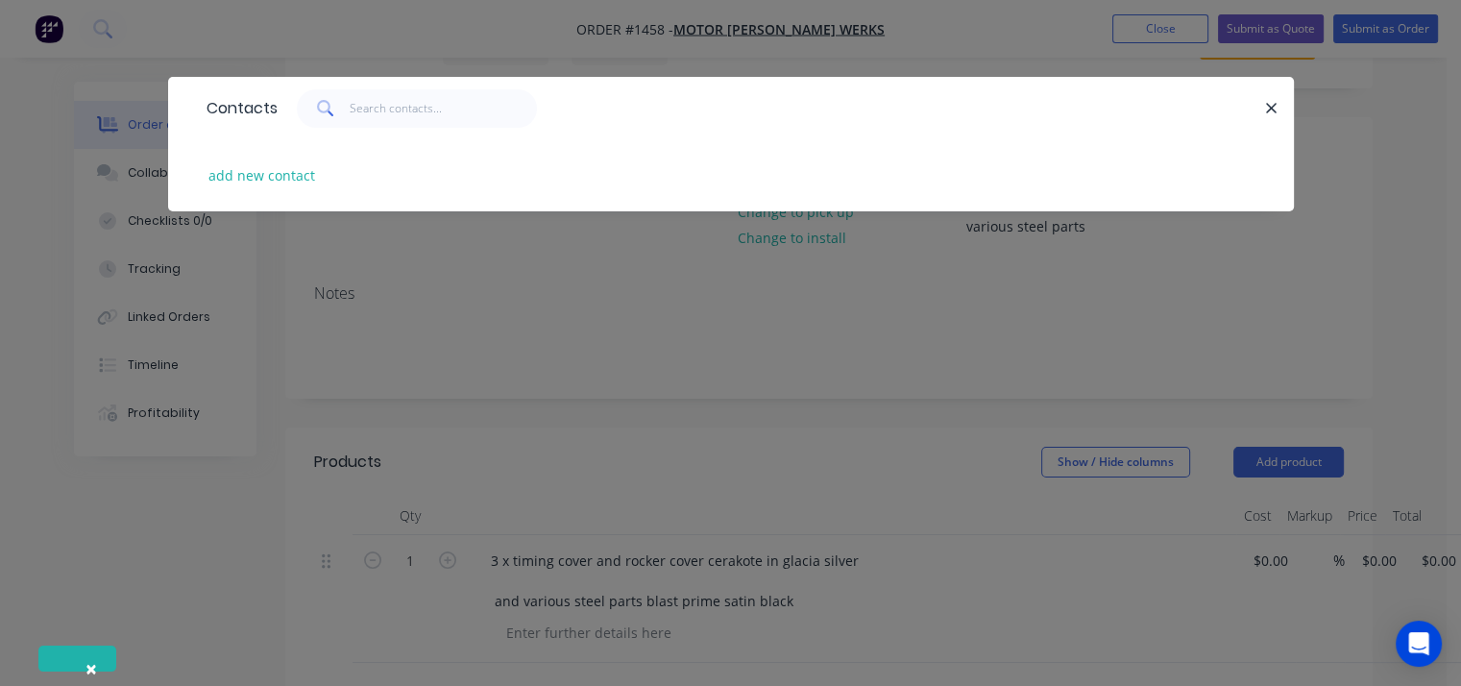
click at [553, 276] on div "Contacts add new contact" at bounding box center [730, 343] width 1461 height 686
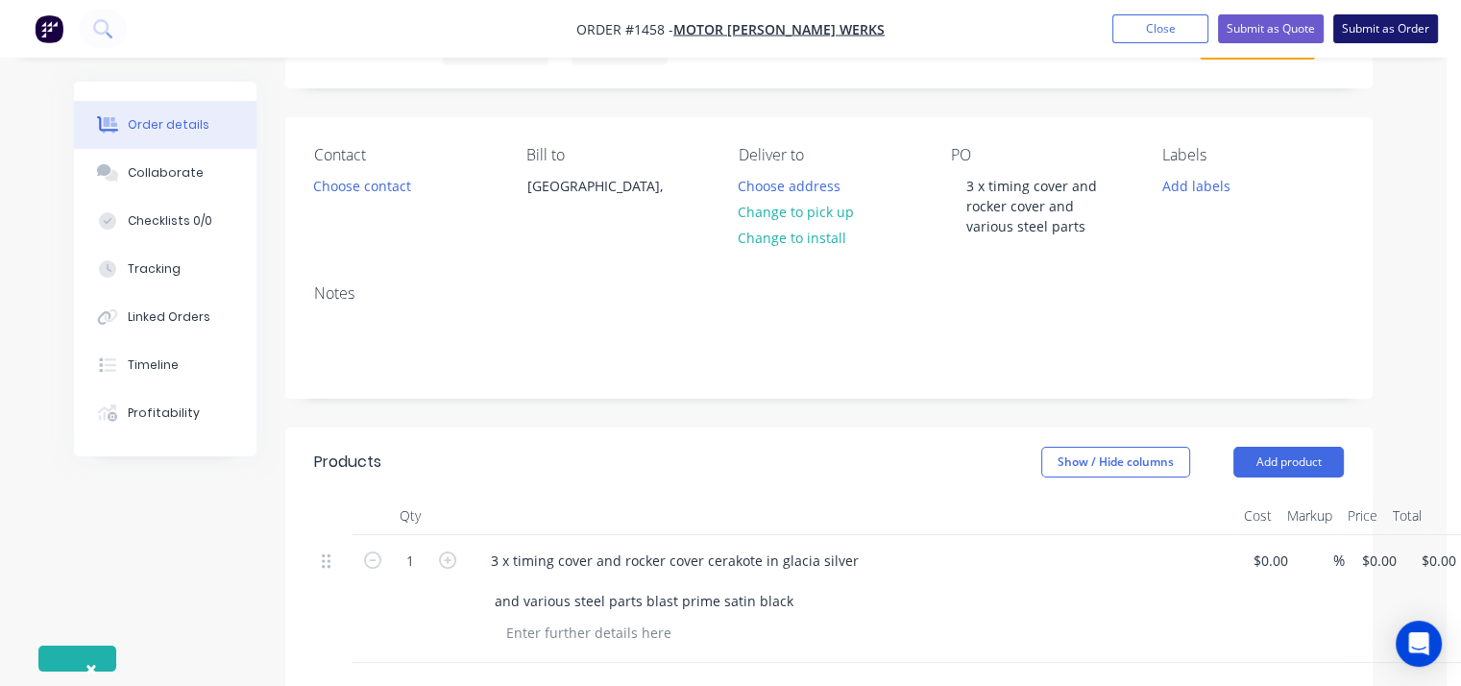
click at [1383, 30] on button "Submit as Order" at bounding box center [1386, 28] width 105 height 29
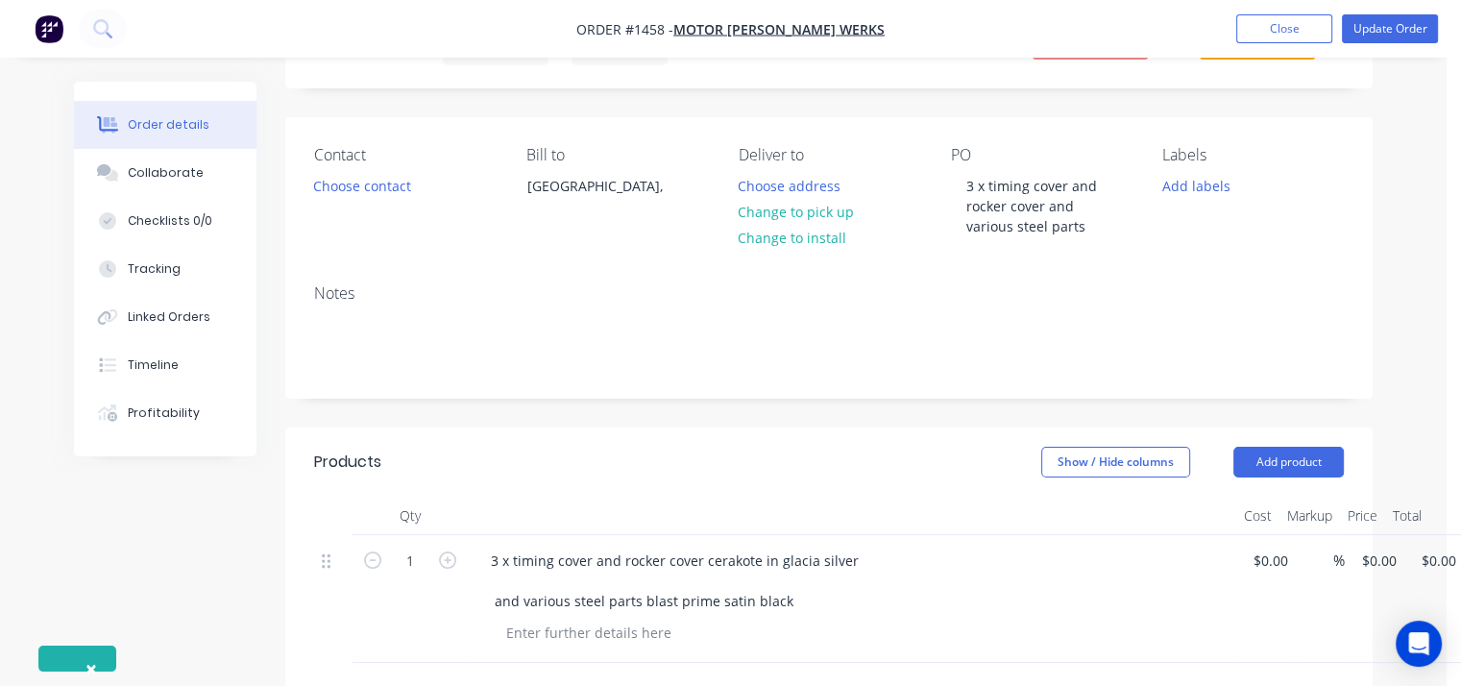
scroll to position [0, 0]
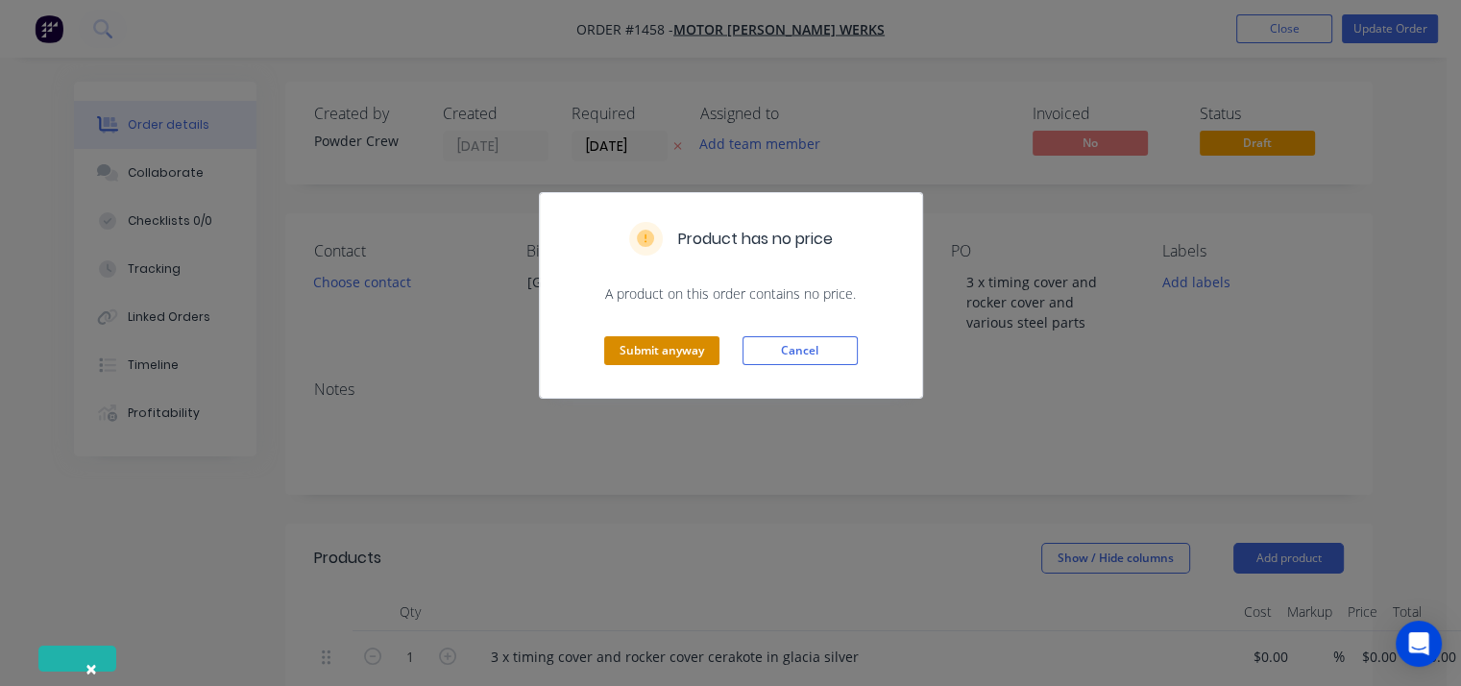
click at [695, 345] on button "Submit anyway" at bounding box center [661, 350] width 115 height 29
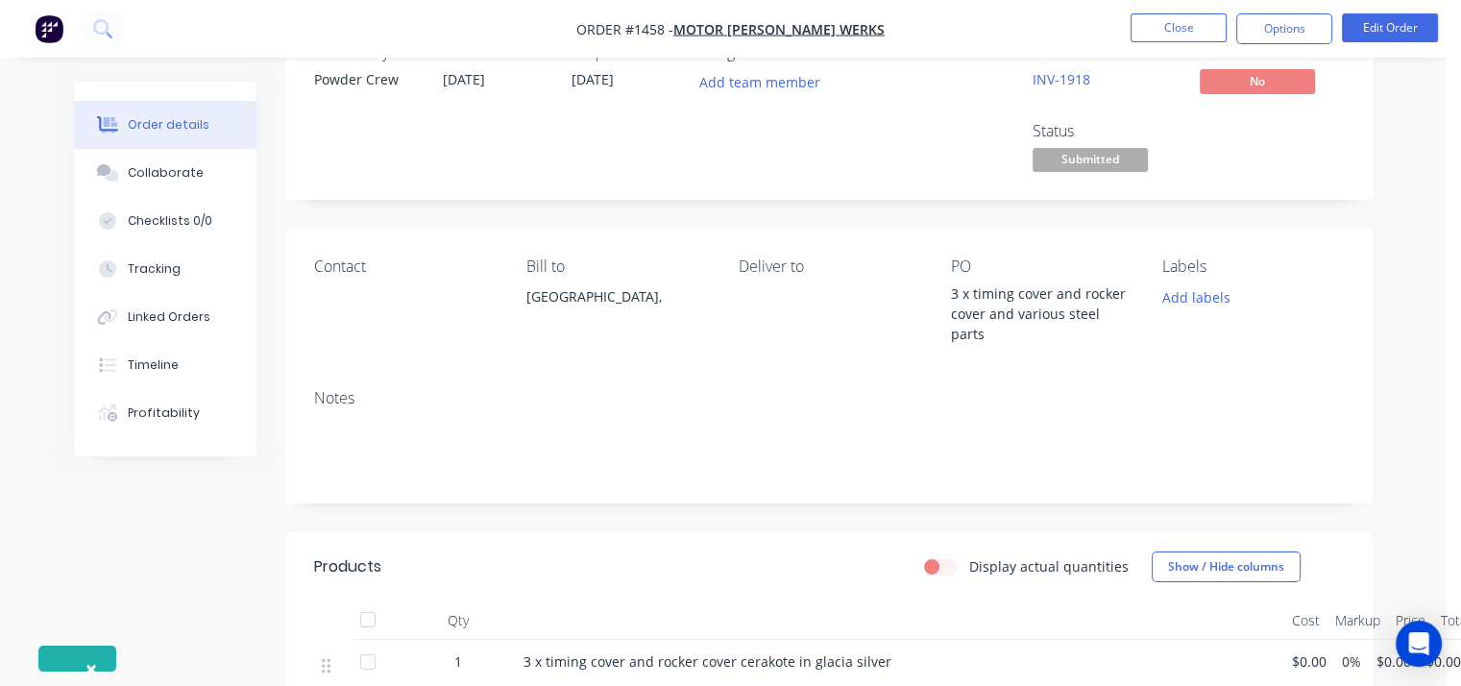
scroll to position [61, 0]
click at [1271, 26] on button "Options" at bounding box center [1285, 28] width 96 height 31
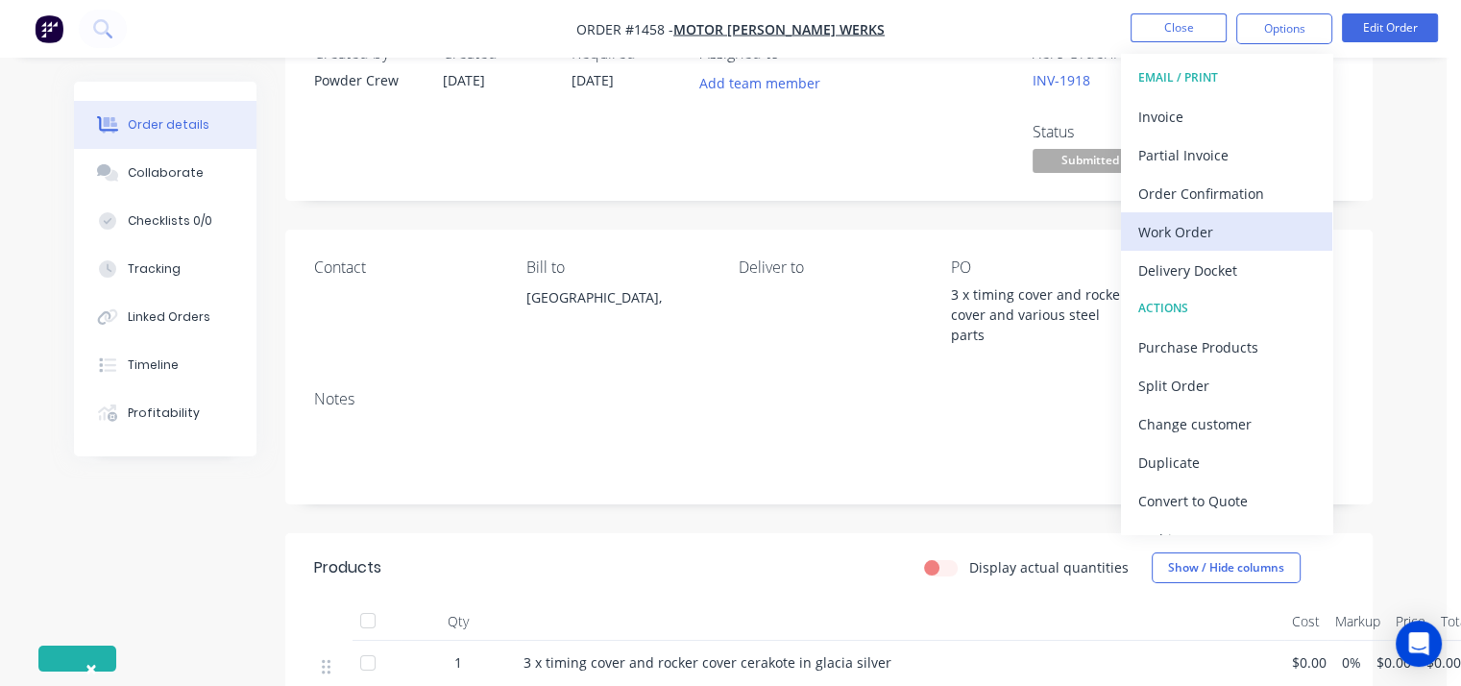
click at [1215, 224] on div "Work Order" at bounding box center [1227, 232] width 177 height 28
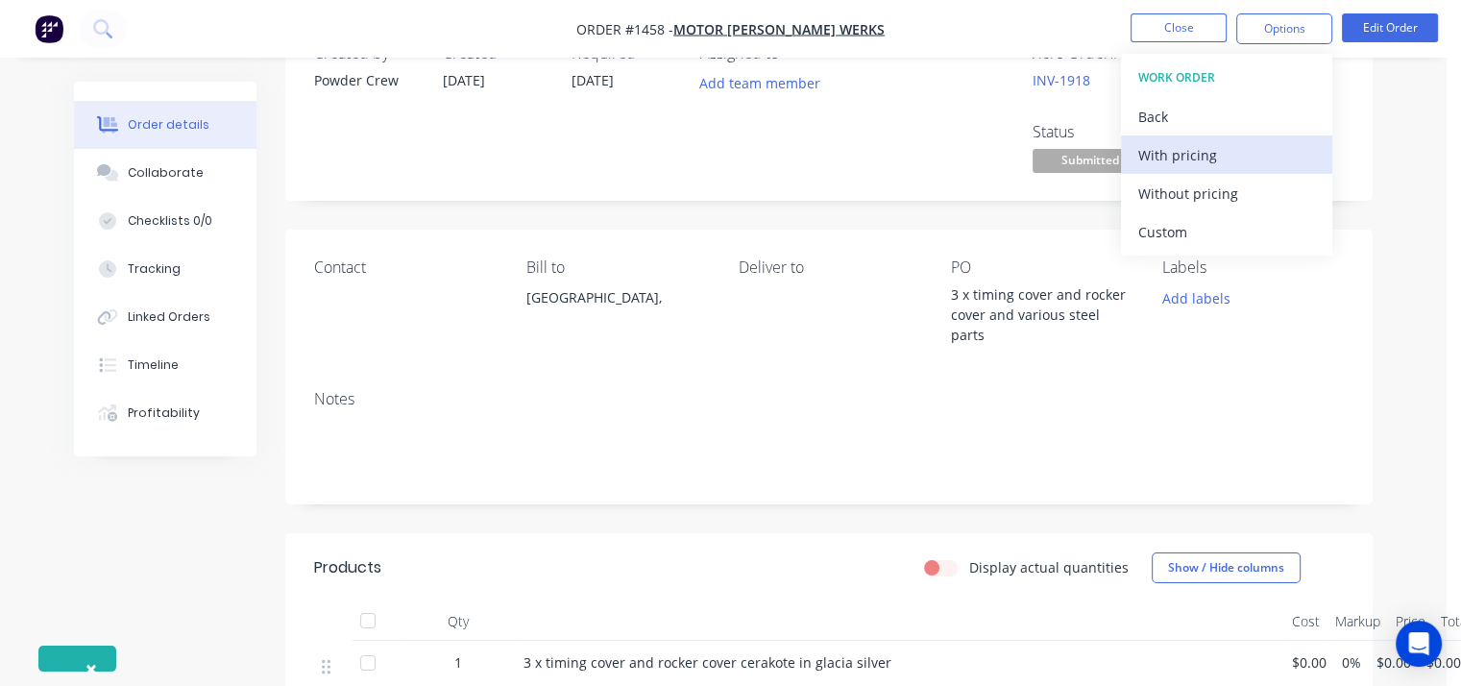
click at [1210, 149] on div "With pricing" at bounding box center [1227, 155] width 177 height 28
